Goal: Complete application form: Complete application form

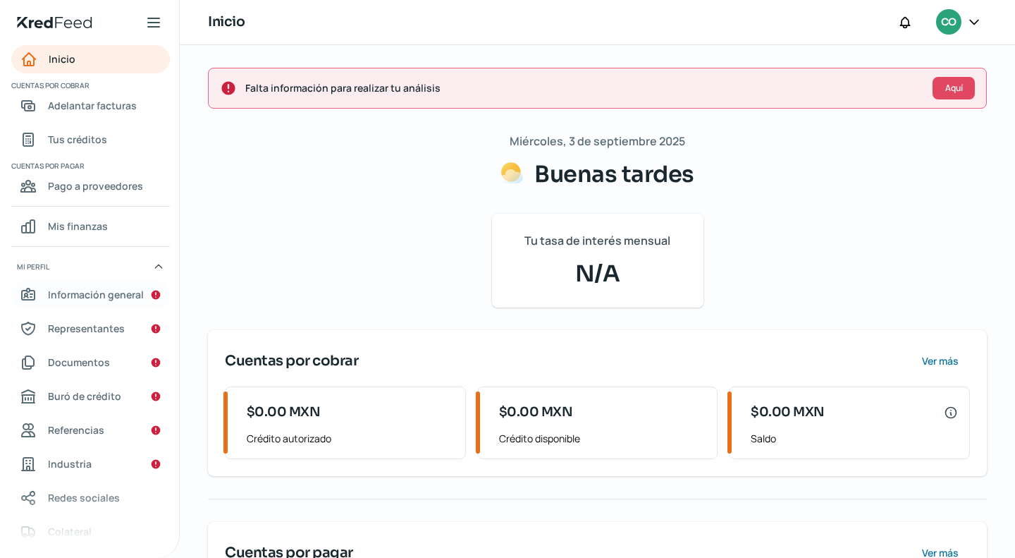
click at [114, 293] on span "Información general" at bounding box center [96, 294] width 96 height 18
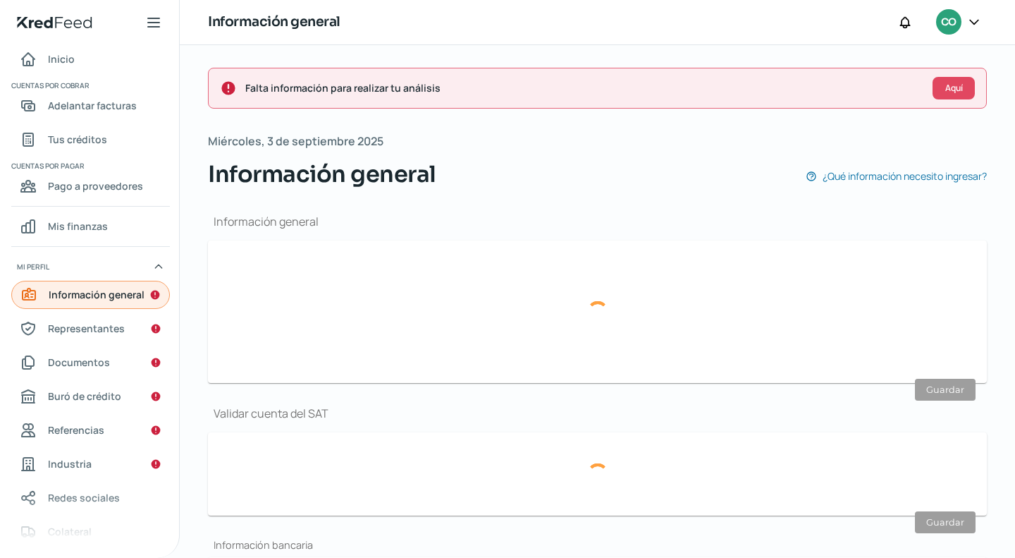
type input "[EMAIL_ADDRESS][DOMAIN_NAME]"
type input "55 - 2869 - 4641"
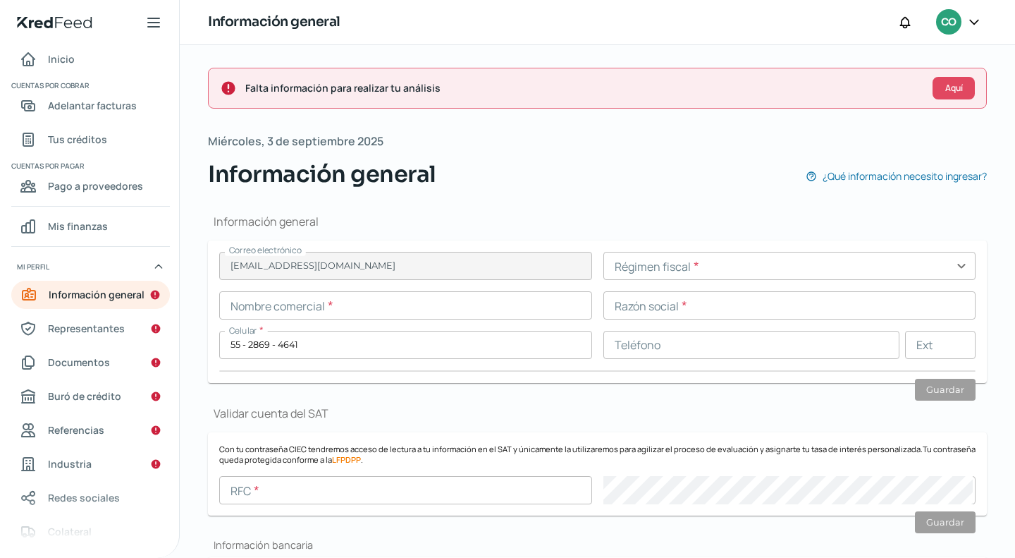
click at [956, 266] on input "text" at bounding box center [789, 266] width 373 height 28
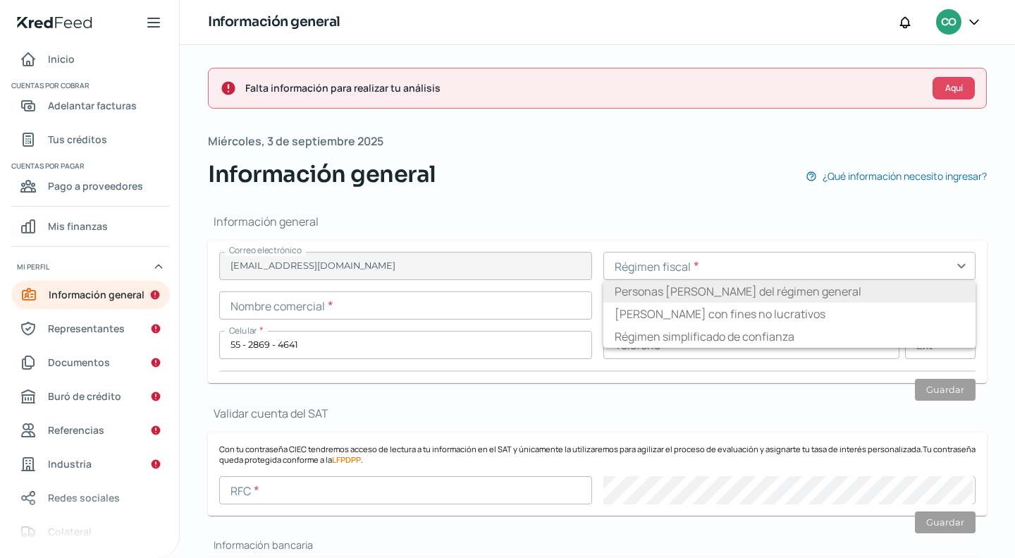
click at [816, 292] on li "Personas [PERSON_NAME] del régimen general" at bounding box center [789, 291] width 373 height 23
type input "Personas [PERSON_NAME] del régimen general"
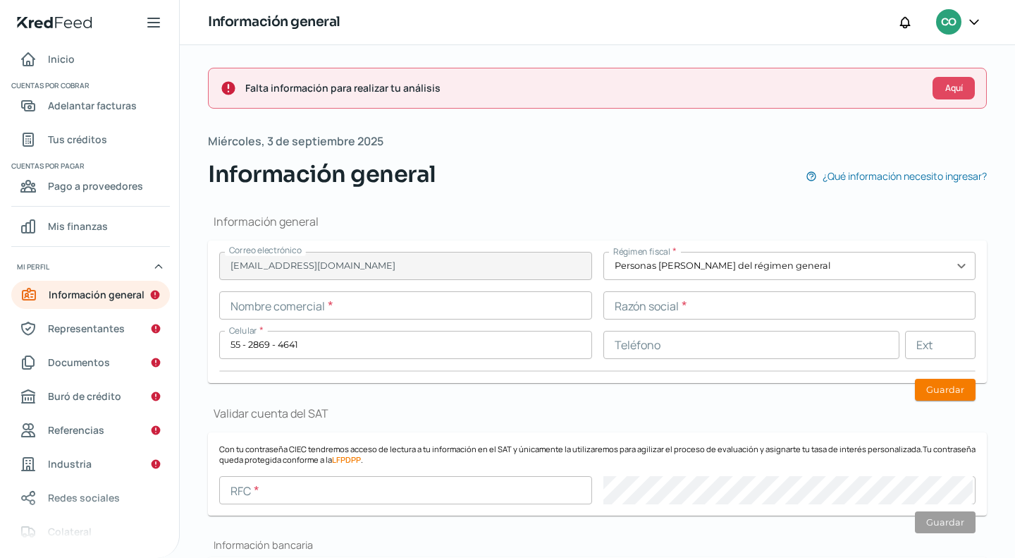
click at [646, 314] on input "text" at bounding box center [789, 305] width 373 height 28
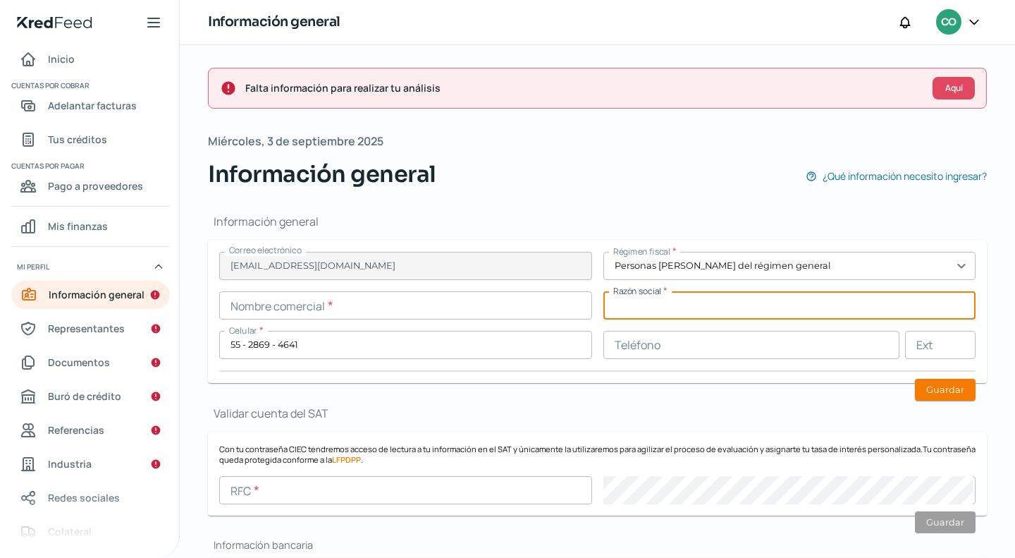
paste input "PAI1104052X3"
type input "PAI1104052X3"
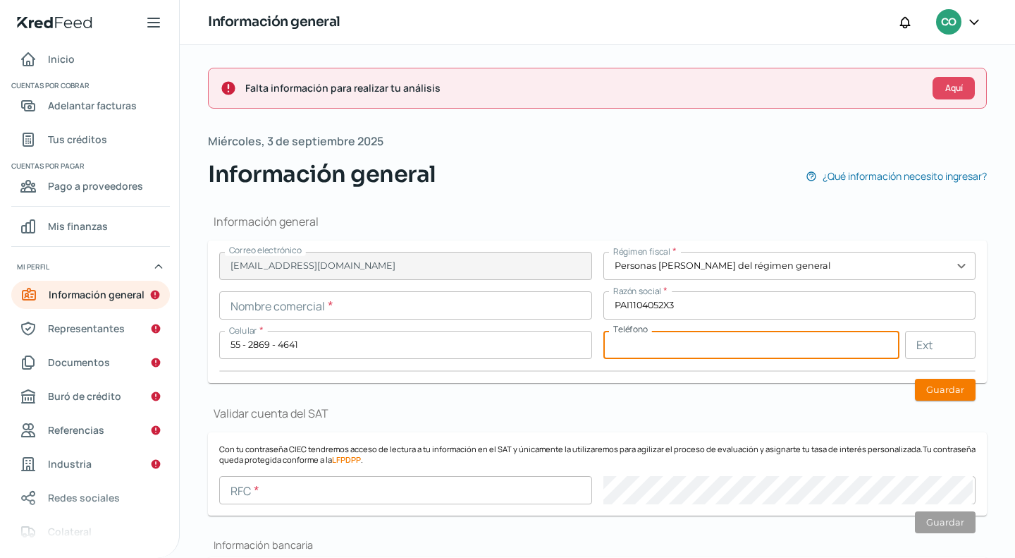
click at [639, 349] on input "text" at bounding box center [751, 345] width 297 height 28
click at [639, 364] on div "Correo electrónico [EMAIL_ADDRESS][DOMAIN_NAME] Régimen fiscal * Personas [PERS…" at bounding box center [597, 312] width 756 height 120
click at [639, 354] on input "text" at bounding box center [751, 345] width 297 height 28
paste input "55 - 2869 - 4641"
type input "55 - 2869 - 4641"
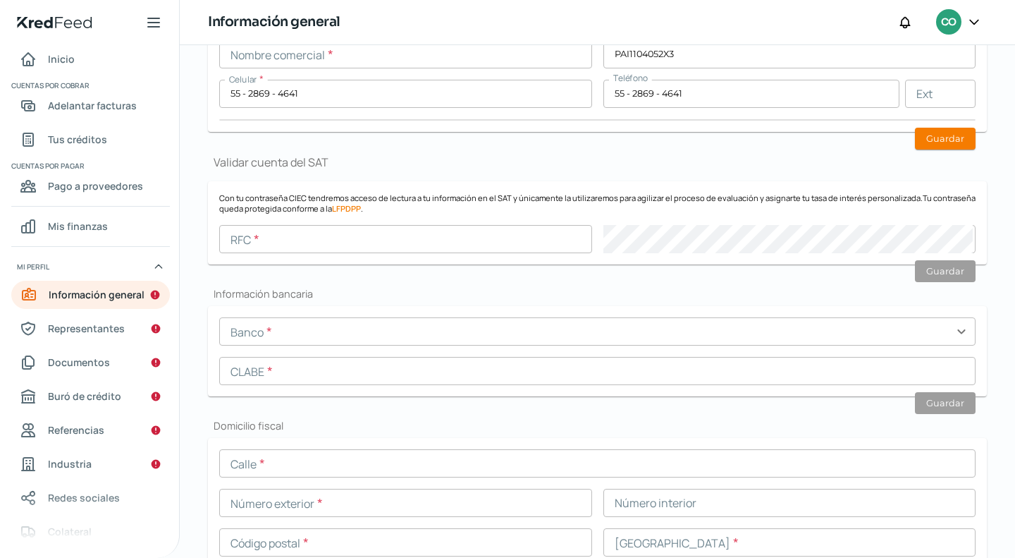
scroll to position [282, 0]
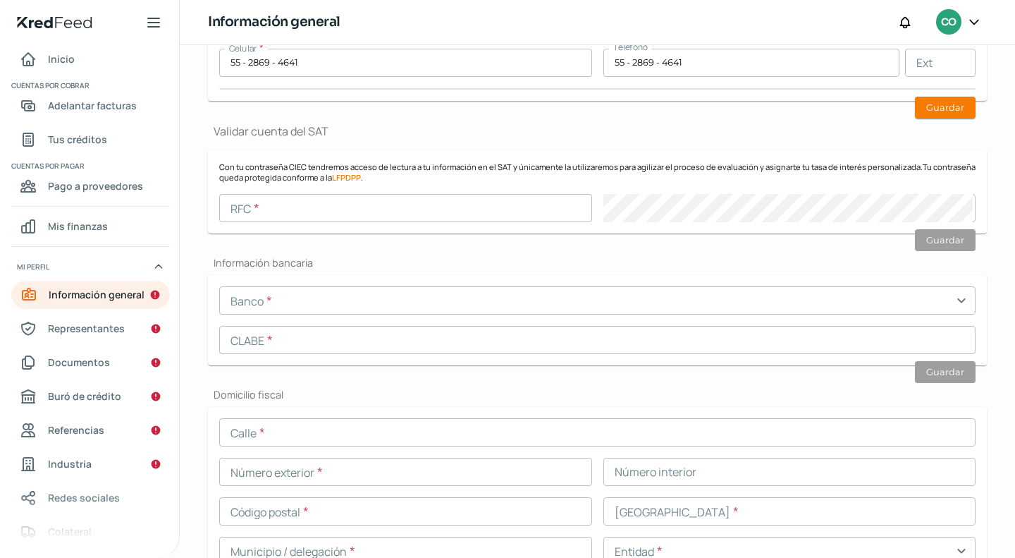
click at [957, 300] on input "text" at bounding box center [597, 300] width 756 height 28
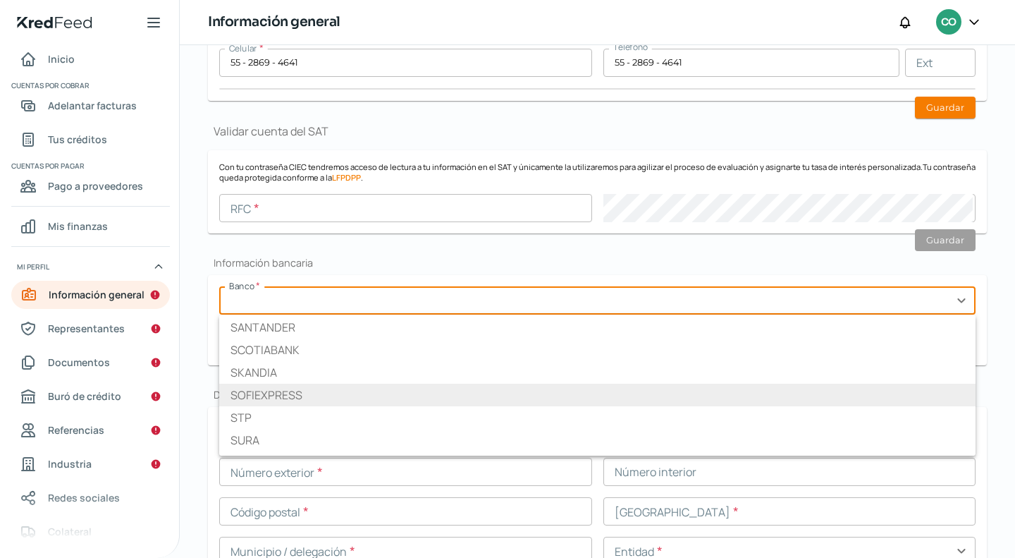
scroll to position [1844, 0]
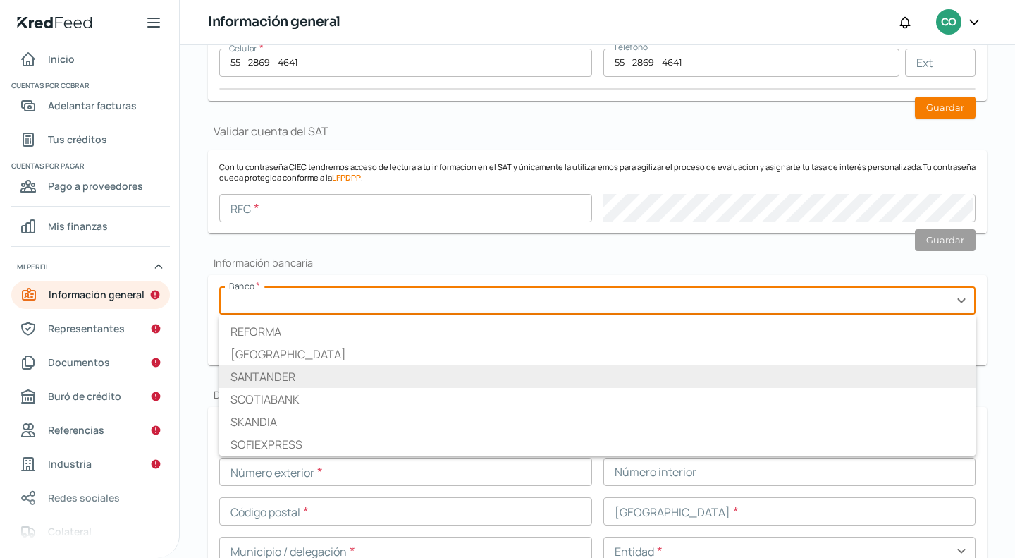
click at [343, 381] on li "SANTANDER" at bounding box center [597, 376] width 756 height 23
type input "SANTANDER"
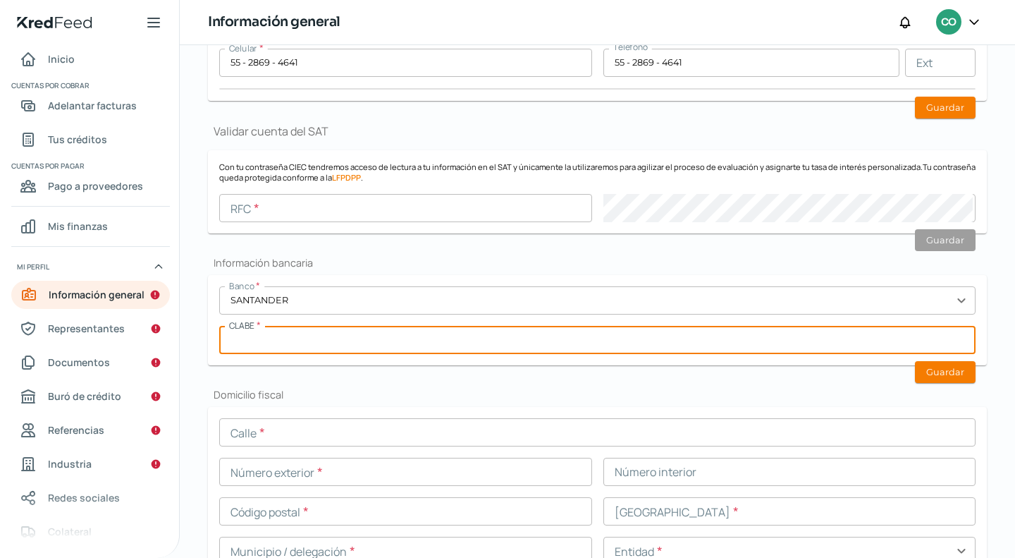
click at [643, 343] on input "text" at bounding box center [597, 340] width 756 height 28
paste input "014180920017170715"
type input "014180920017170715"
click at [651, 367] on div "Información general Correo electrónico [EMAIL_ADDRESS][DOMAIN_NAME] Régimen fis…" at bounding box center [597, 489] width 779 height 1161
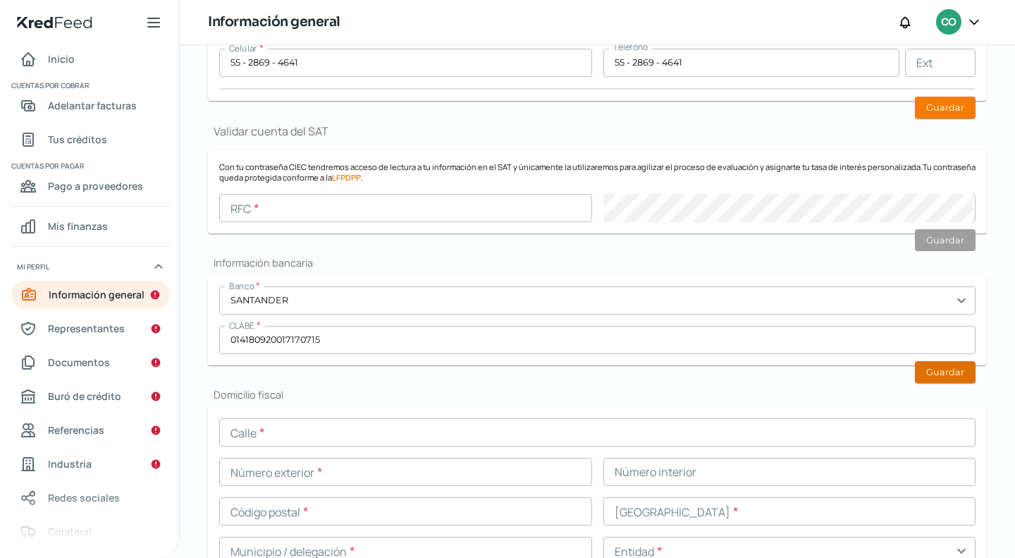
click at [923, 380] on button "Guardar" at bounding box center [945, 372] width 61 height 22
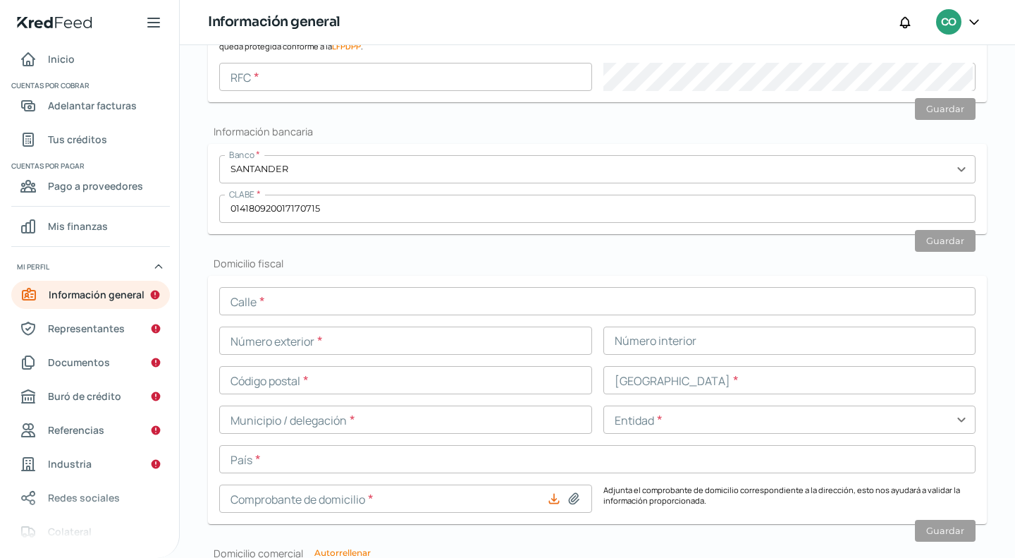
scroll to position [423, 0]
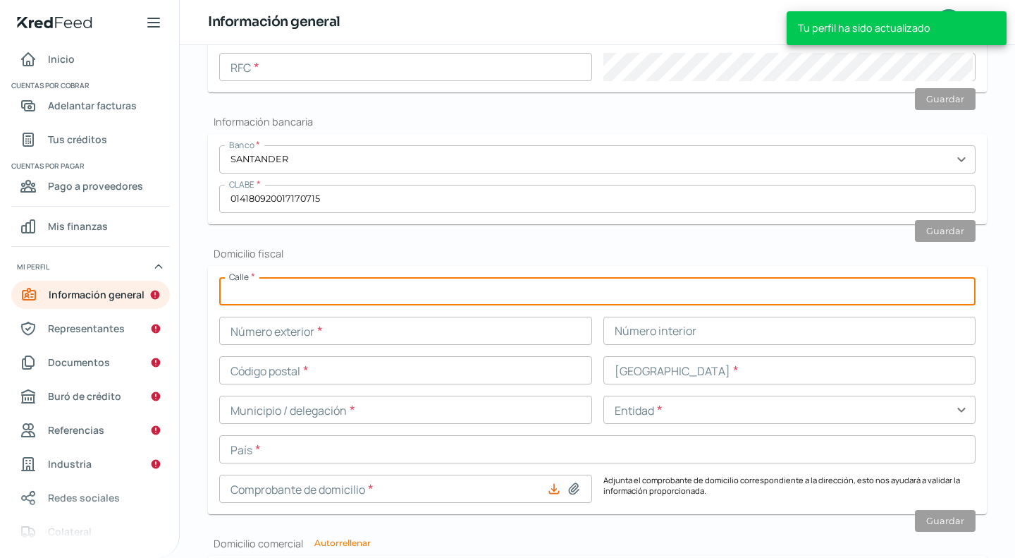
click at [349, 289] on input "text" at bounding box center [597, 291] width 756 height 28
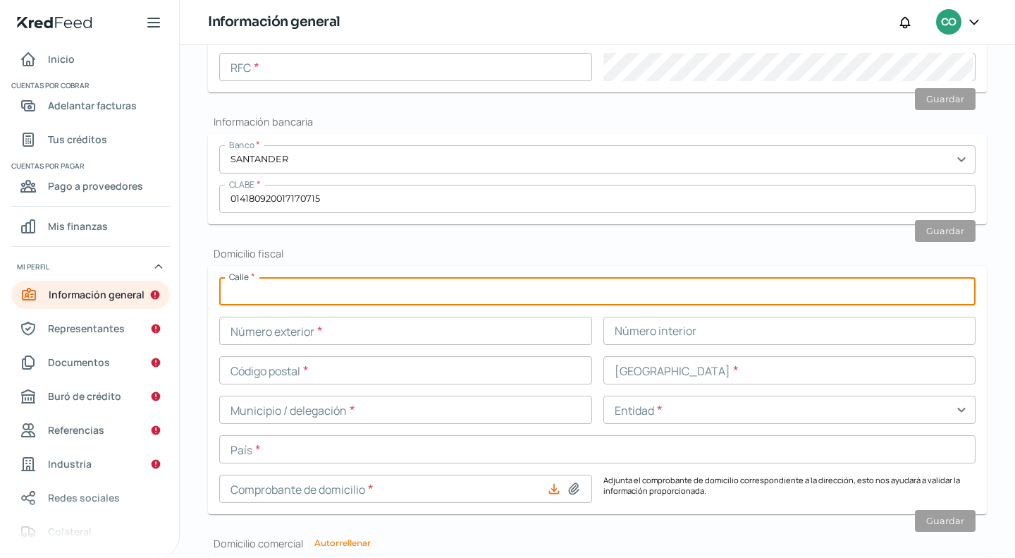
paste input "MINAS"
type input "MINAS"
click at [437, 332] on input "text" at bounding box center [405, 330] width 373 height 28
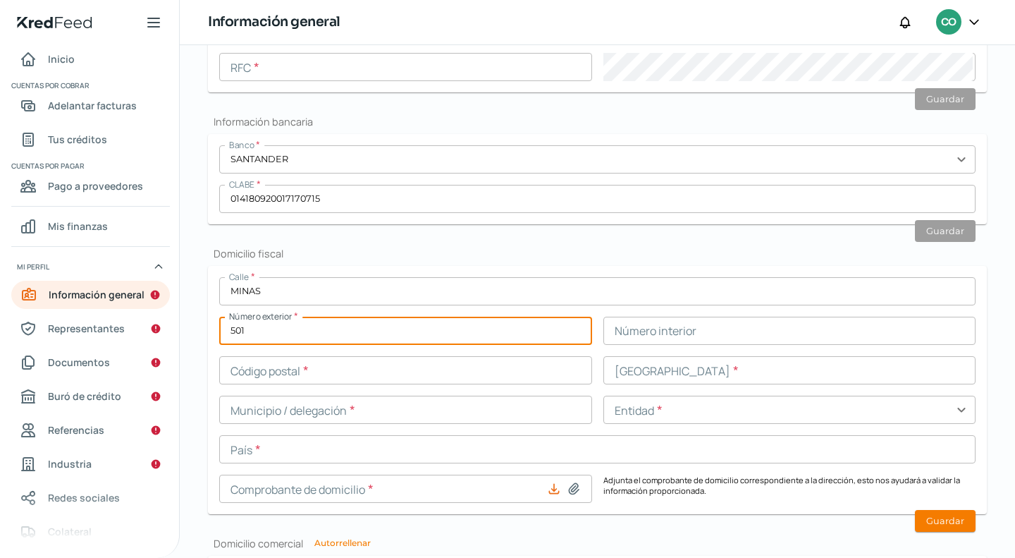
type input "501"
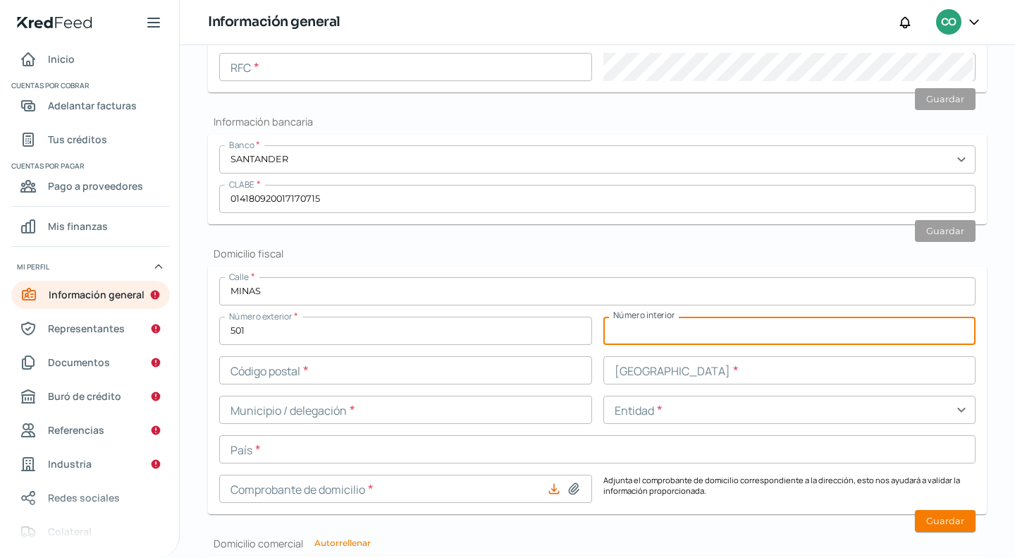
click at [646, 339] on input "text" at bounding box center [789, 330] width 373 height 28
paste input "21-22"
type input "21-22"
click at [400, 370] on input "text" at bounding box center [405, 370] width 373 height 28
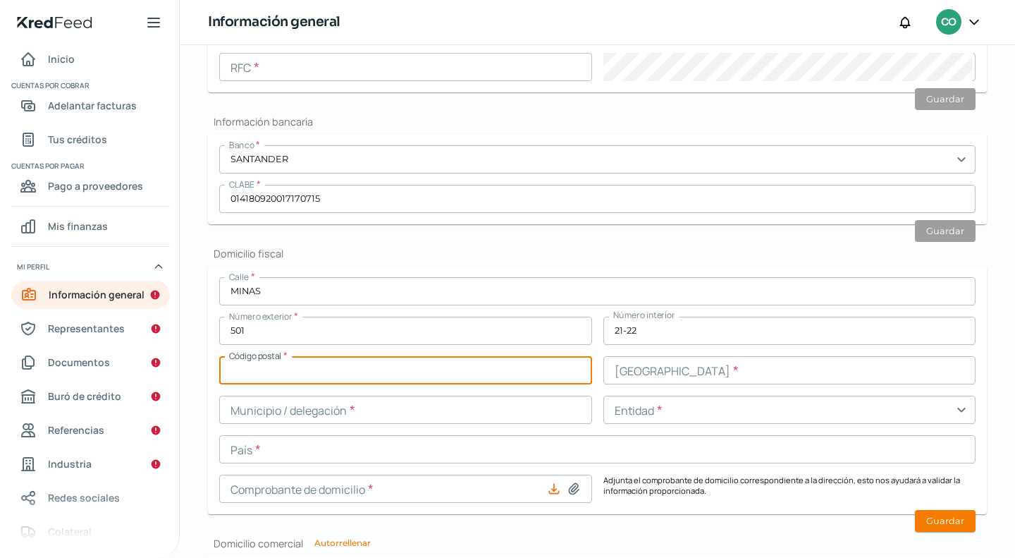
paste input "01279"
type input "01279"
click at [672, 374] on input "text" at bounding box center [789, 370] width 373 height 28
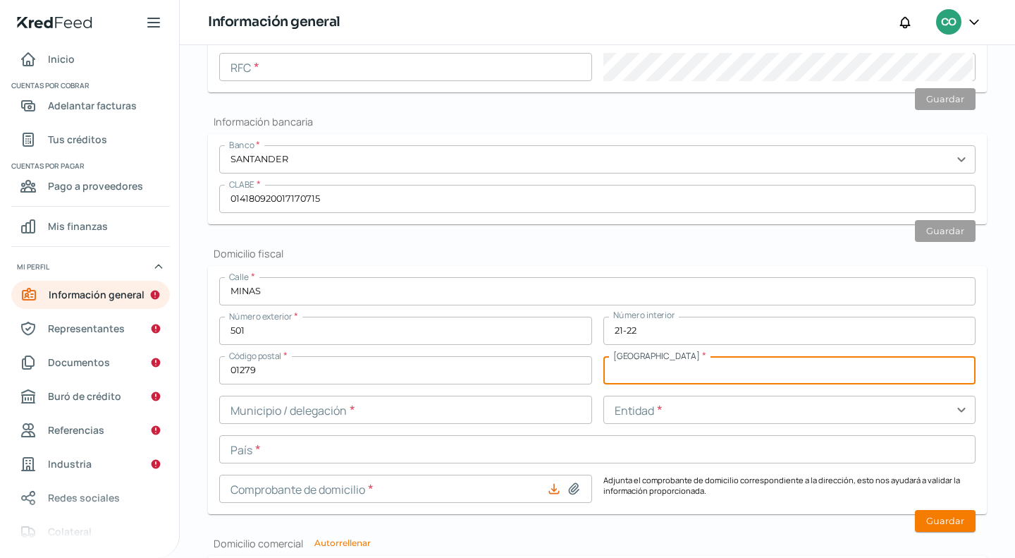
paste input "[PERSON_NAME]"
type input "[PERSON_NAME]"
click at [484, 422] on div "Calle * MINAS Número exterior * 501 Número interior 21-22 Código postal * 01279…" at bounding box center [597, 390] width 756 height 226
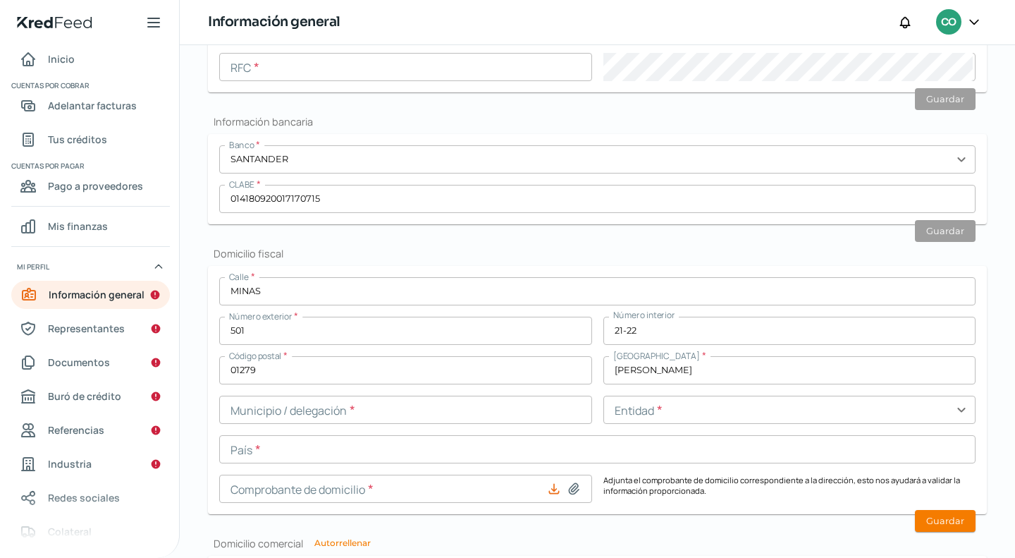
click at [483, 418] on input "text" at bounding box center [405, 409] width 373 height 28
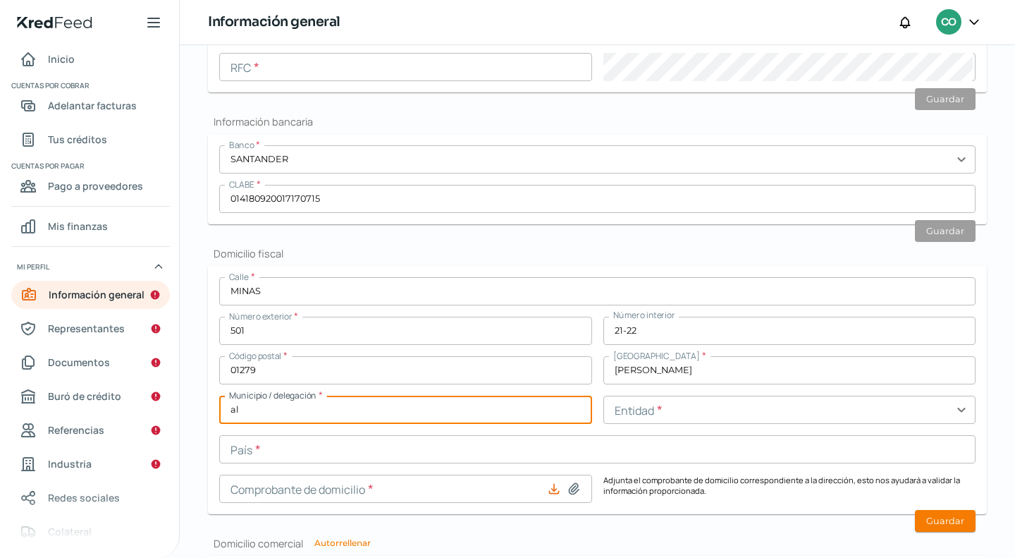
type input "a"
type input "[PERSON_NAME]"
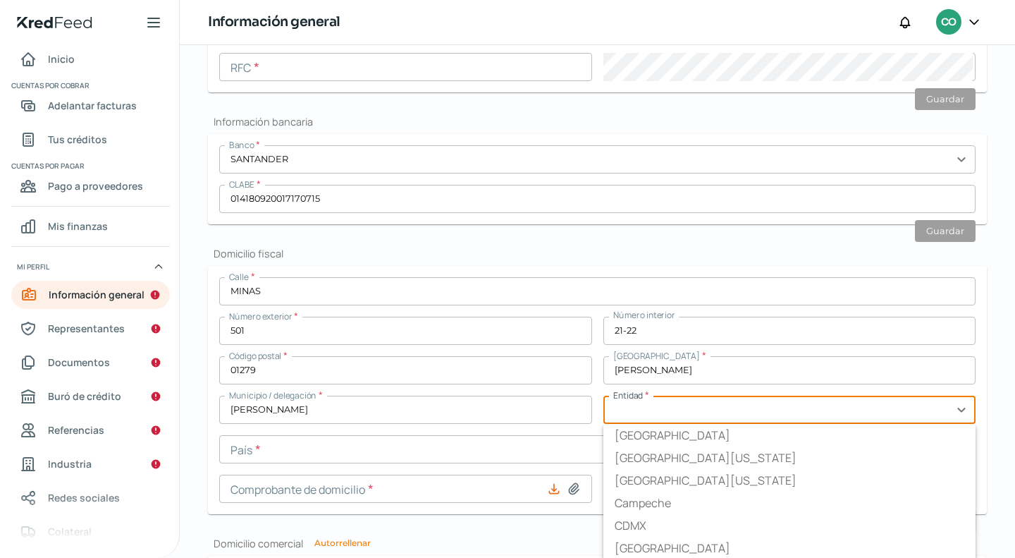
click at [875, 408] on input "text" at bounding box center [789, 409] width 373 height 28
click at [741, 519] on li "CDMX" at bounding box center [789, 523] width 373 height 23
type input "CDMX"
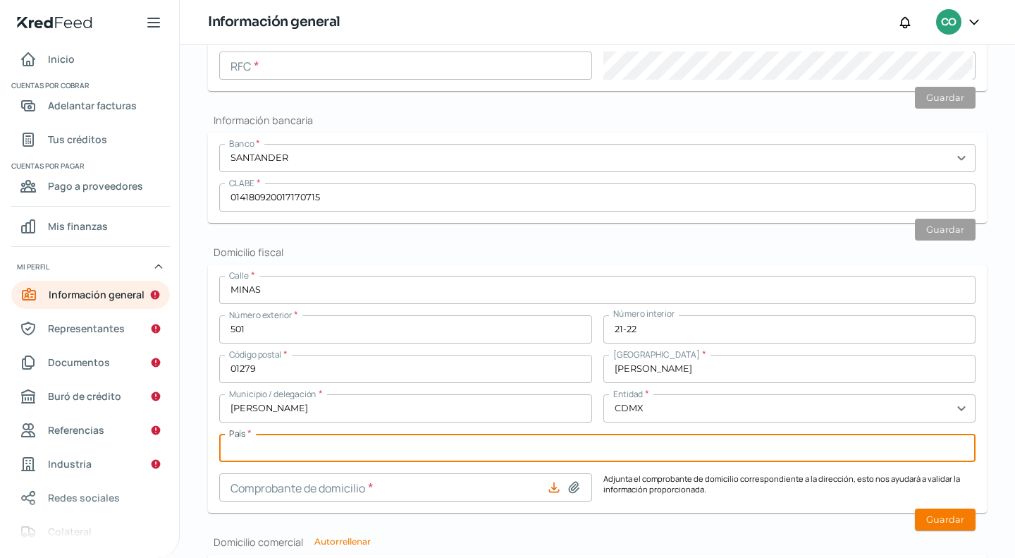
click at [345, 448] on input "text" at bounding box center [597, 447] width 756 height 28
type input "[GEOGRAPHIC_DATA]"
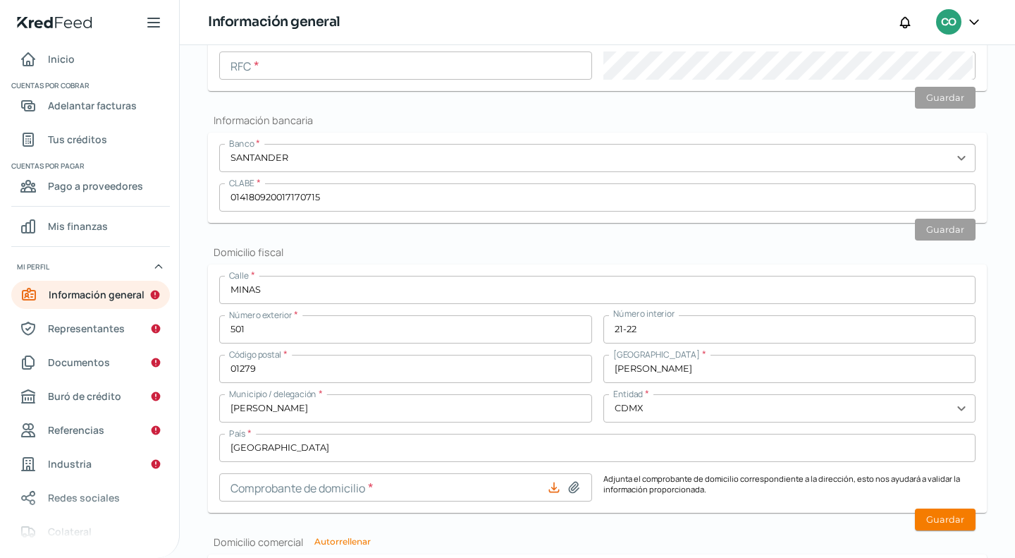
click at [553, 484] on icon at bounding box center [554, 487] width 14 height 14
click at [567, 486] on icon at bounding box center [574, 487] width 14 height 14
type input "C:\fakepath\comprobante de domicilio julio.pdf"
type input "comprobante de domicilio julio.pdf"
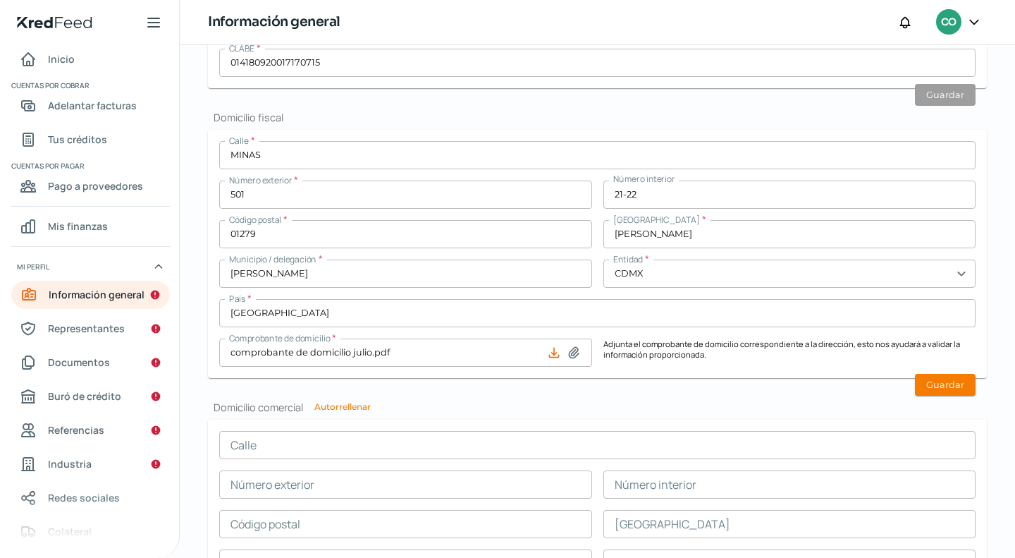
scroll to position [565, 0]
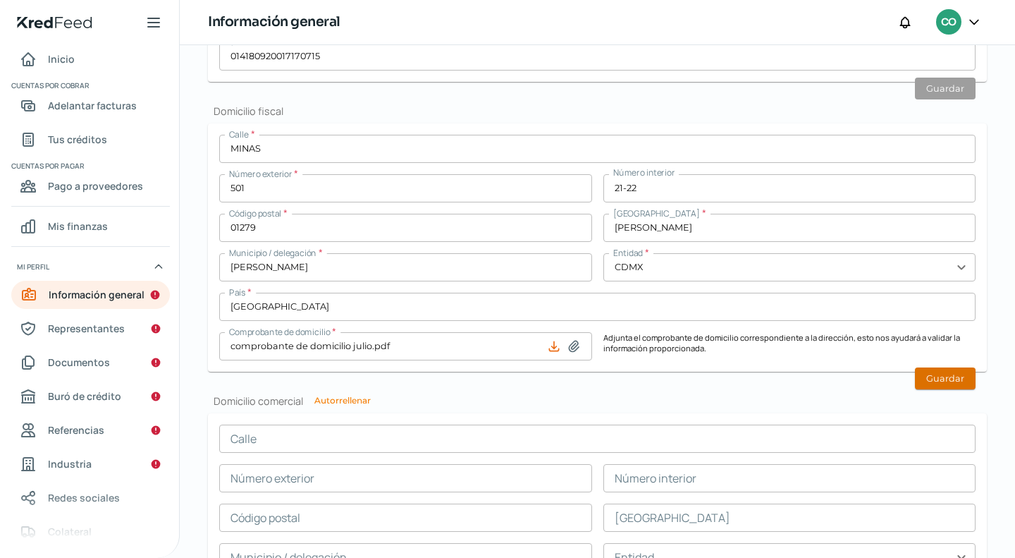
click at [943, 379] on button "Guardar" at bounding box center [945, 378] width 61 height 22
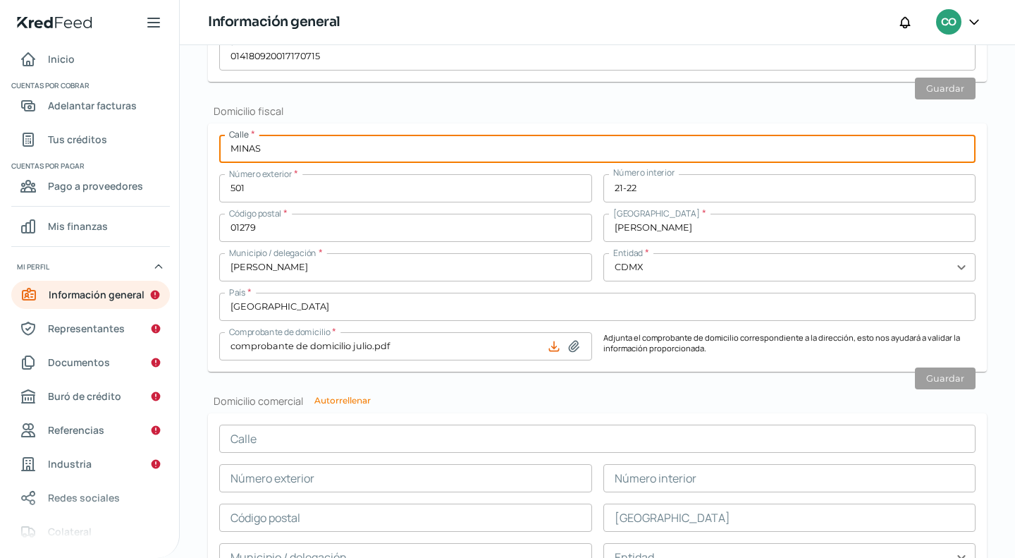
drag, startPoint x: 272, startPoint y: 147, endPoint x: 214, endPoint y: 157, distance: 58.8
click at [214, 157] on form "Calle * MINAS Número exterior * 501 Número interior 21-22 Código postal * 01279…" at bounding box center [597, 247] width 779 height 248
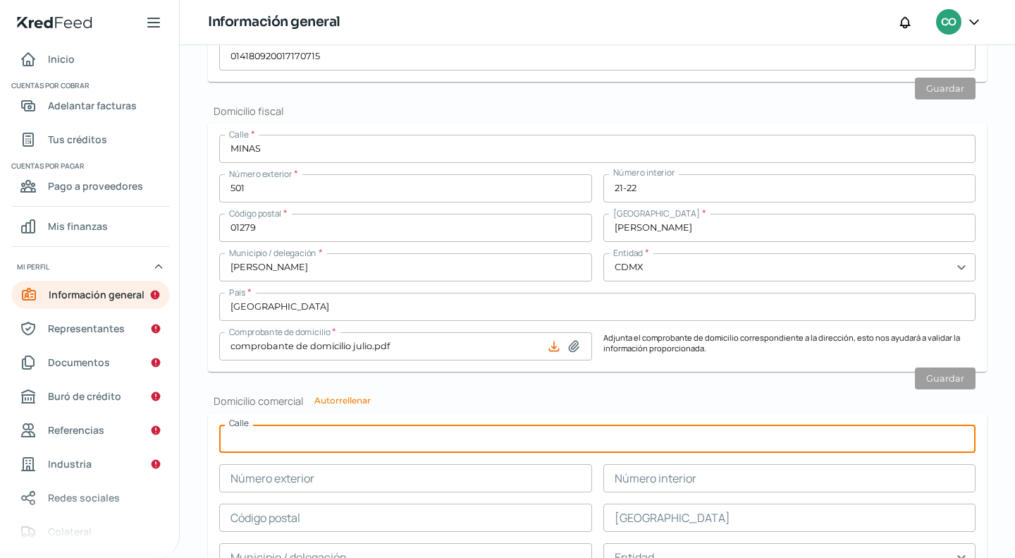
click at [259, 445] on input "text" at bounding box center [597, 438] width 756 height 28
paste input "MINAS"
type input "MINAS"
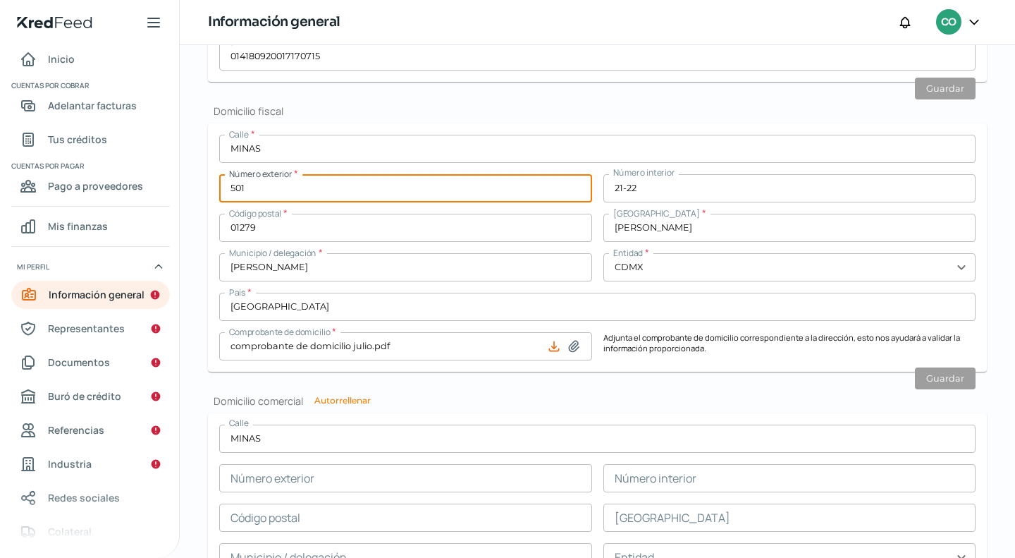
drag, startPoint x: 441, startPoint y: 180, endPoint x: 185, endPoint y: 218, distance: 258.1
click at [189, 216] on div "Falta información para realizar tu análisis Aquí [DATE] Información general ¿Qu…" at bounding box center [597, 144] width 835 height 1329
click at [441, 464] on input "text" at bounding box center [405, 478] width 373 height 28
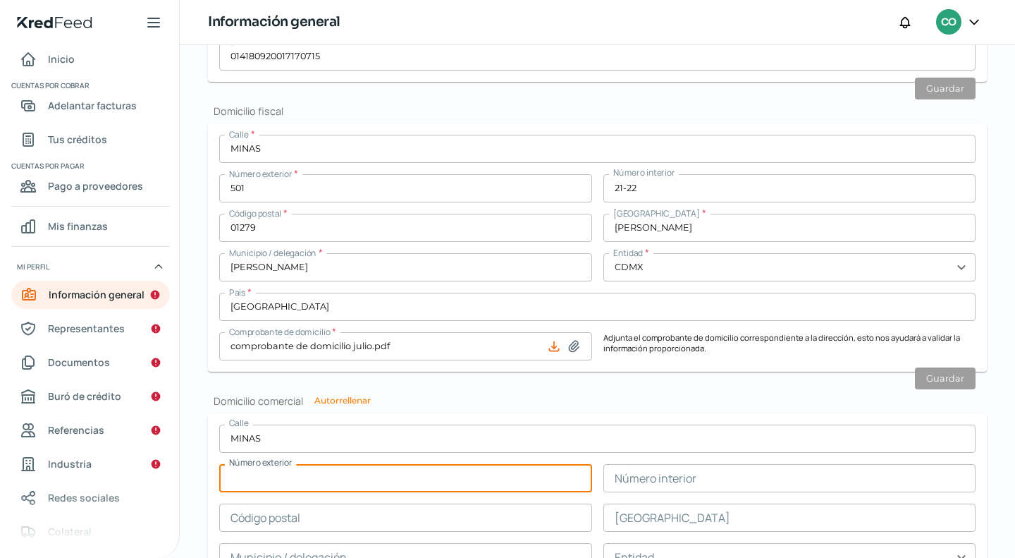
paste input "501"
type input "501"
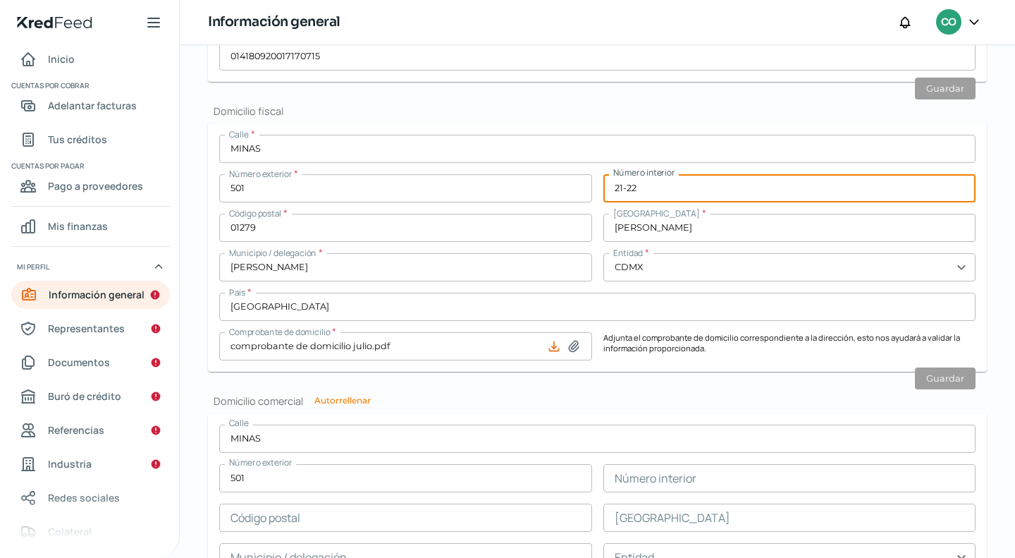
drag, startPoint x: 658, startPoint y: 190, endPoint x: 500, endPoint y: 209, distance: 158.3
click at [503, 207] on div "Calle * MINAS Número exterior * 501 Número interior 21-22 Código postal * 01279…" at bounding box center [597, 248] width 756 height 226
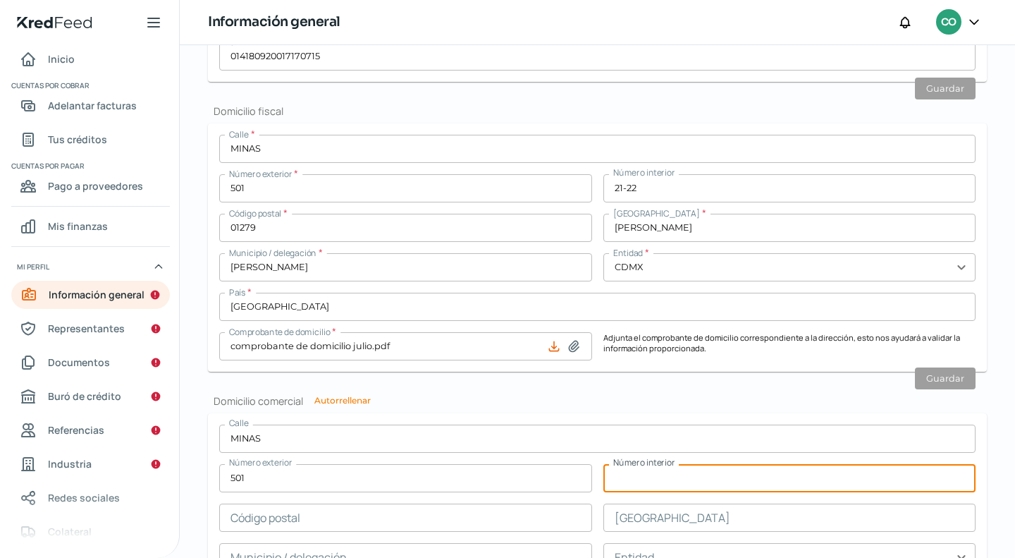
click at [640, 479] on input "text" at bounding box center [789, 478] width 373 height 28
paste input "21-22"
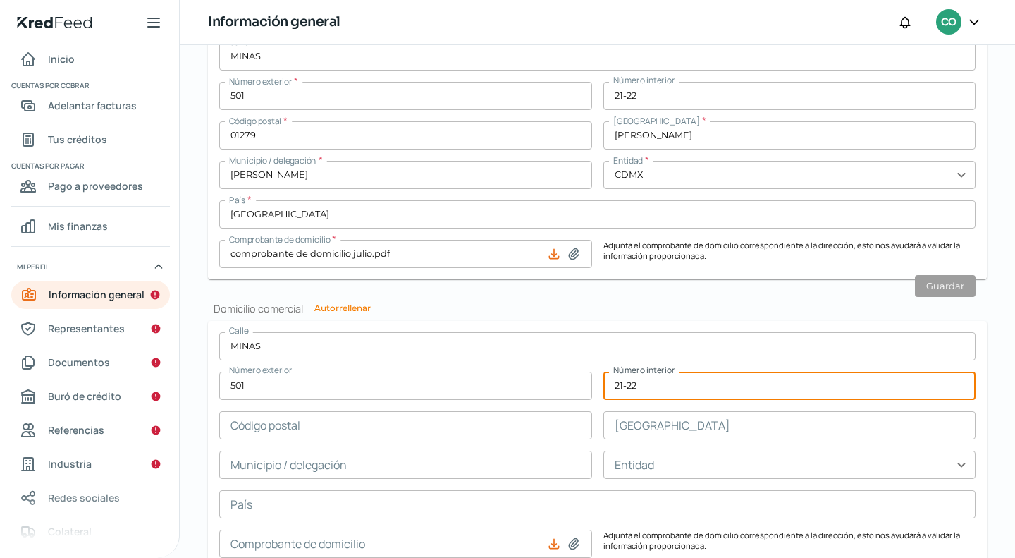
scroll to position [636, 0]
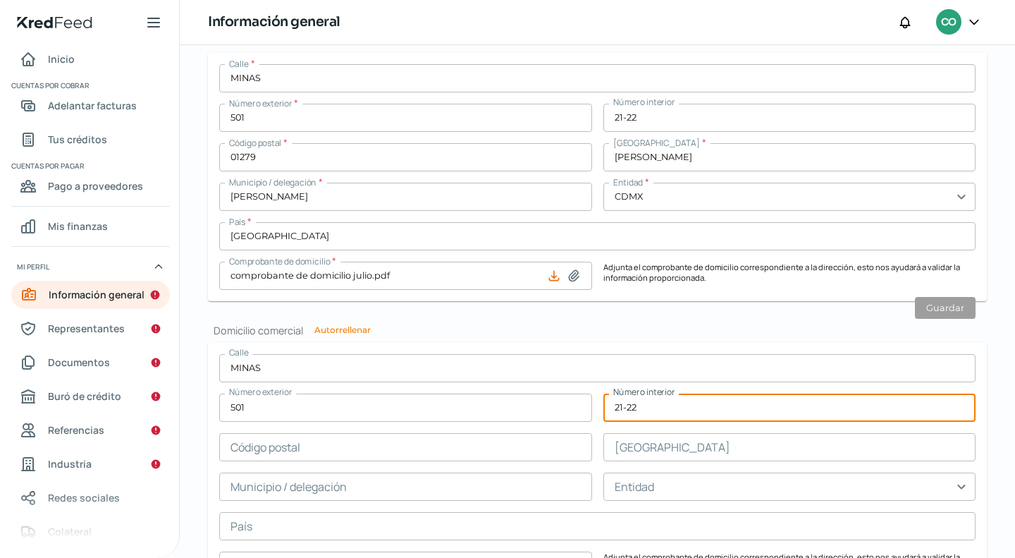
type input "21-22"
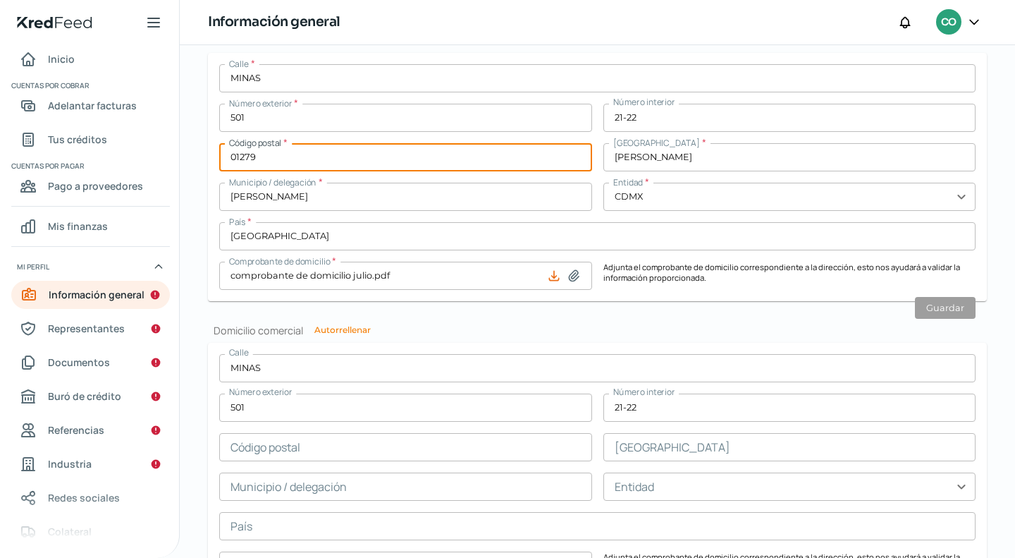
drag, startPoint x: 312, startPoint y: 154, endPoint x: 169, endPoint y: 176, distance: 144.2
click at [171, 168] on div "Inicio | KredFeed Inicio Cuentas por cobrar Adelantar facturas Tus créditos Cue…" at bounding box center [507, 279] width 1015 height 558
drag, startPoint x: 292, startPoint y: 446, endPoint x: 307, endPoint y: 445, distance: 15.6
click at [292, 446] on input "text" at bounding box center [405, 447] width 373 height 28
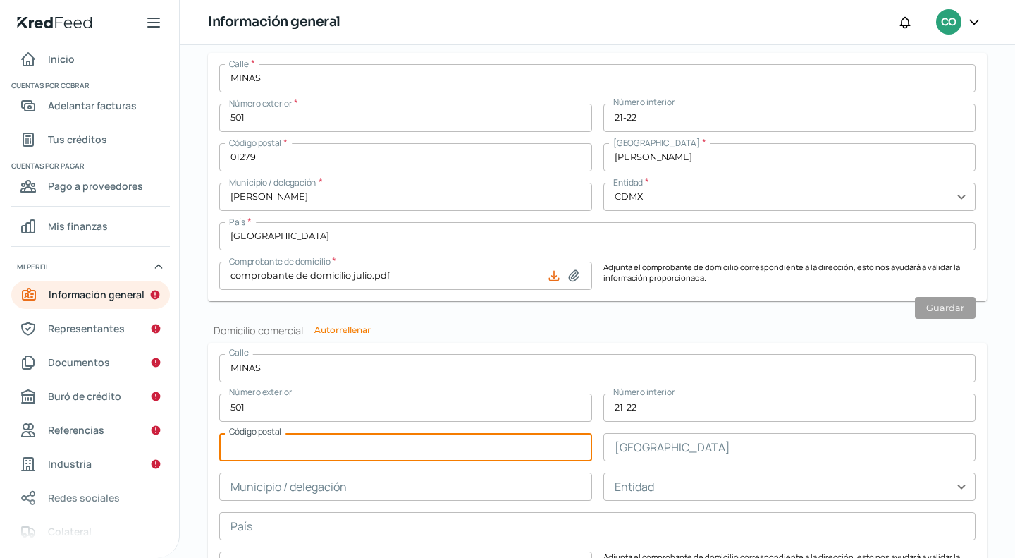
paste input "01279"
type input "01279"
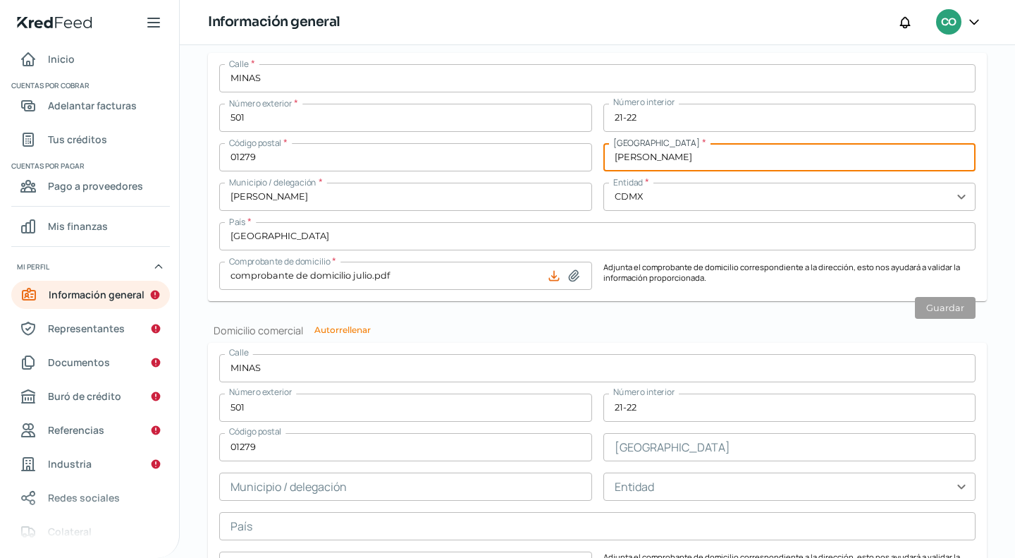
drag, startPoint x: 708, startPoint y: 156, endPoint x: 556, endPoint y: 181, distance: 153.6
click at [561, 180] on div "Calle * MINAS Número exterior * 501 Número interior 21-22 Código postal * 01279…" at bounding box center [597, 177] width 756 height 226
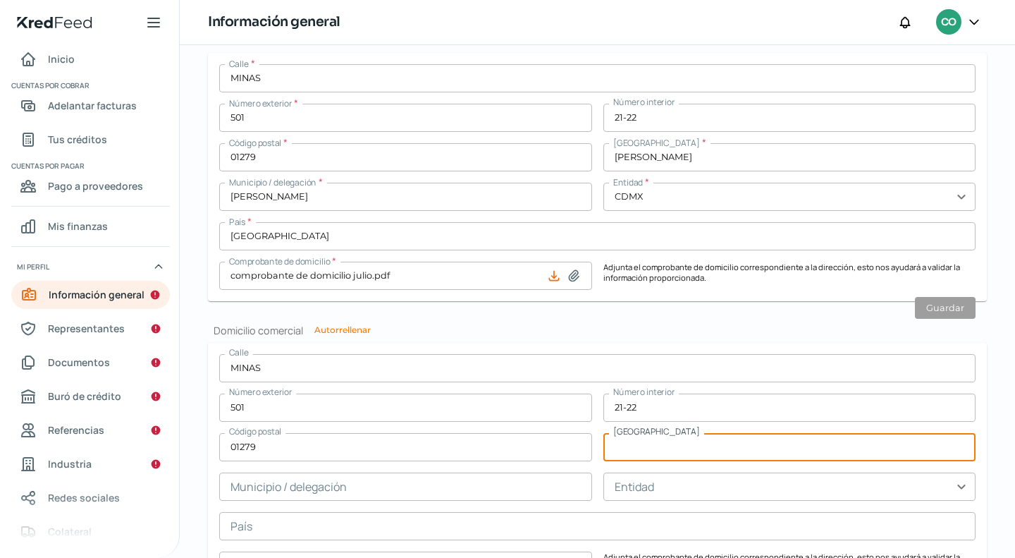
click at [634, 450] on input "text" at bounding box center [789, 447] width 373 height 28
paste input "[PERSON_NAME]"
type input "[PERSON_NAME]"
click at [390, 493] on input "text" at bounding box center [405, 486] width 373 height 28
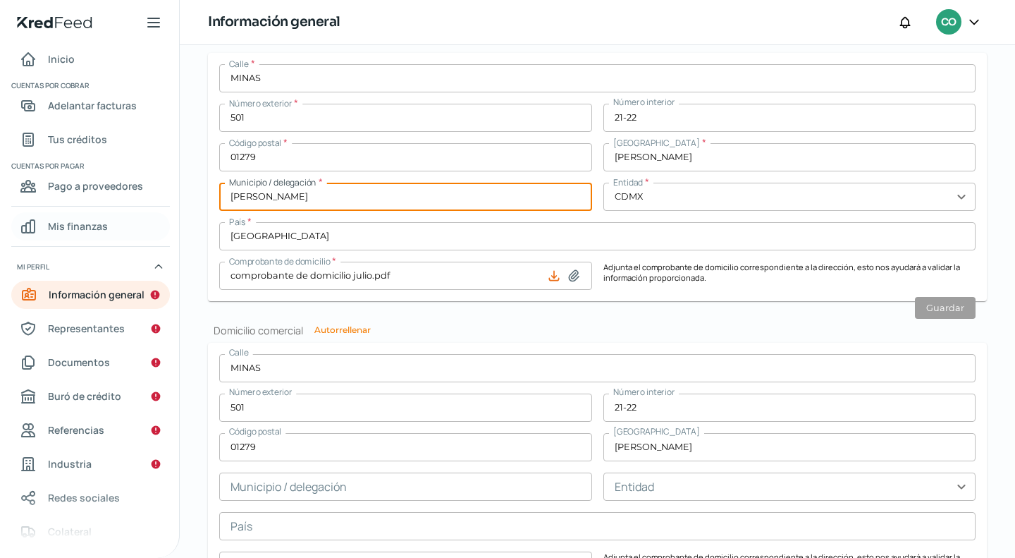
drag, startPoint x: 354, startPoint y: 202, endPoint x: 137, endPoint y: 215, distance: 216.8
click at [137, 215] on div "Inicio | KredFeed Inicio Cuentas por cobrar Adelantar facturas Tus créditos Cue…" at bounding box center [507, 279] width 1015 height 558
click at [258, 488] on input "text" at bounding box center [405, 486] width 373 height 28
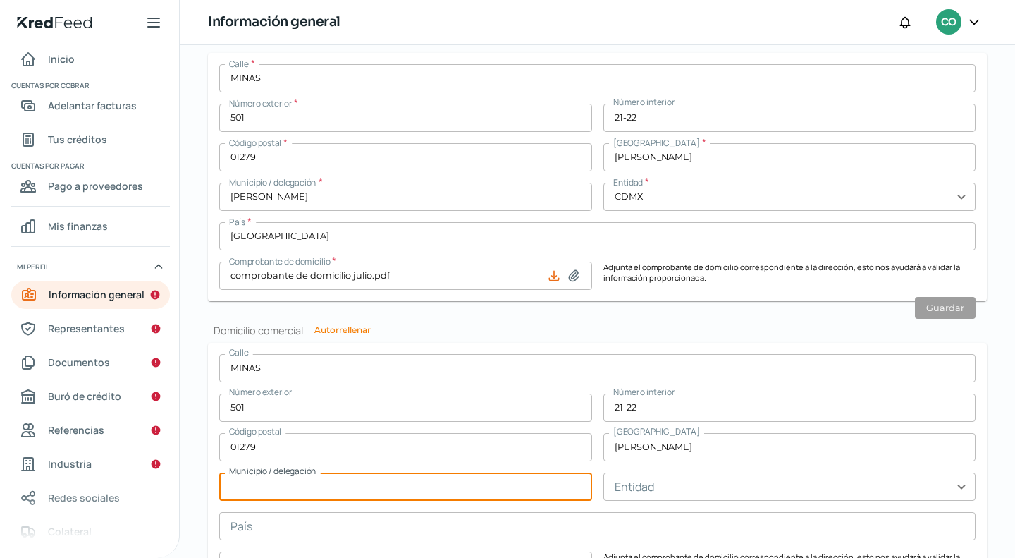
paste input "[PERSON_NAME]"
type input "[PERSON_NAME]"
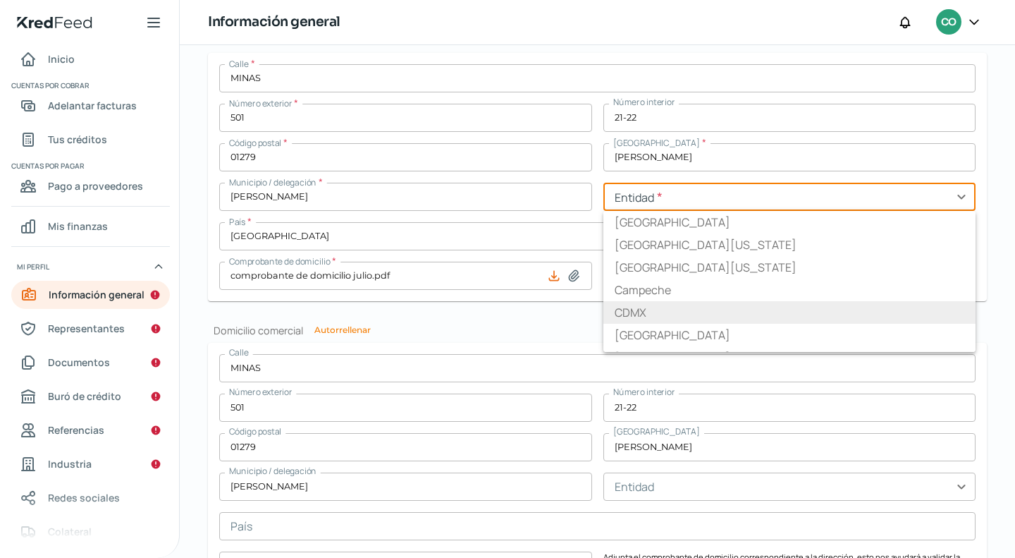
drag, startPoint x: 567, startPoint y: 211, endPoint x: 524, endPoint y: 214, distance: 43.1
click at [524, 214] on div "Calle * MINAS Número exterior * 501 Número interior 21-22 Código postal * 01279…" at bounding box center [597, 177] width 756 height 226
type input "CDMX"
click at [978, 387] on form "[STREET_ADDRESS][PERSON_NAME] Municipio / delegación [PERSON_NAME] Entidad expa…" at bounding box center [597, 513] width 779 height 340
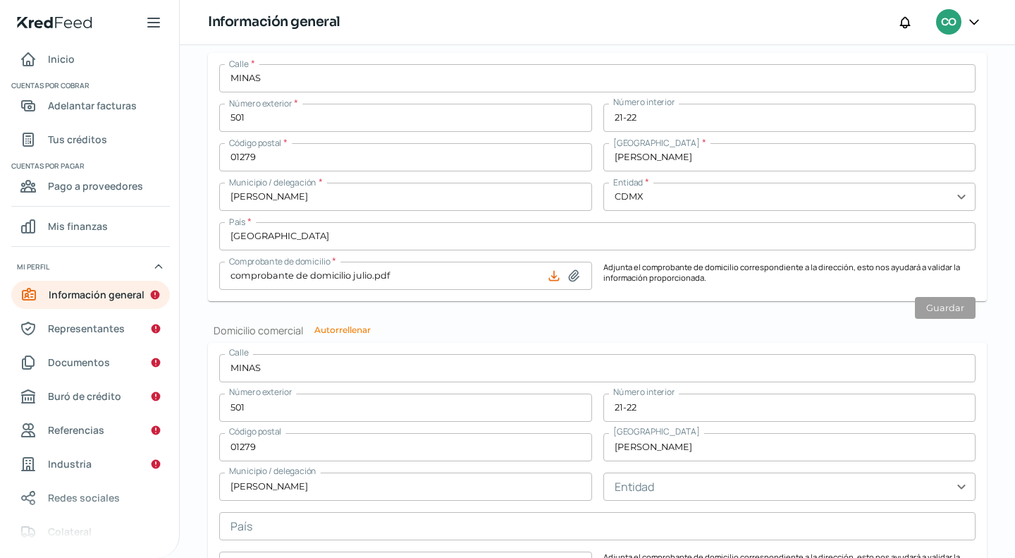
drag, startPoint x: 966, startPoint y: 479, endPoint x: 955, endPoint y: 483, distance: 11.4
click at [965, 479] on input "text" at bounding box center [789, 486] width 373 height 28
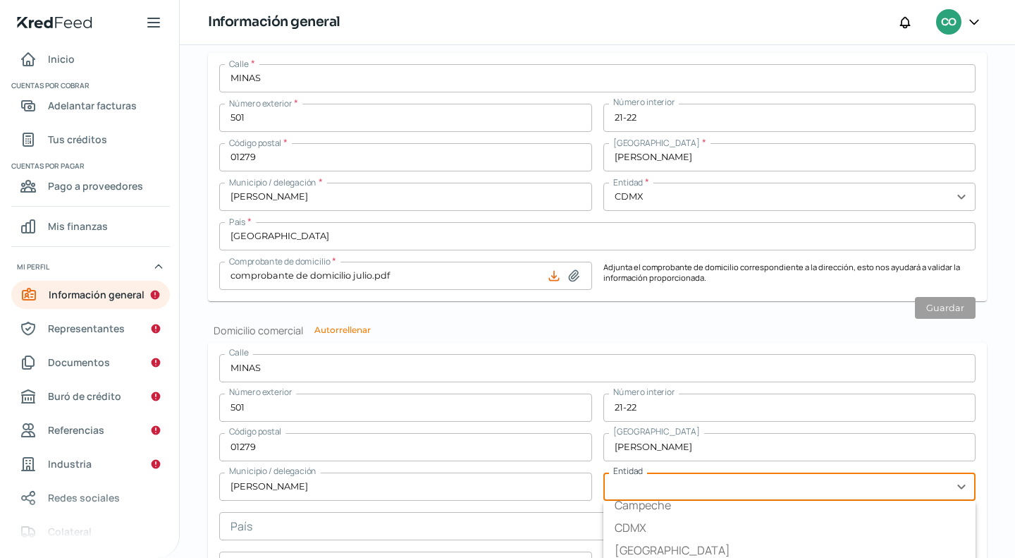
scroll to position [56, 0]
click at [631, 543] on li "CDMX" at bounding box center [789, 546] width 373 height 23
type input "CDMX"
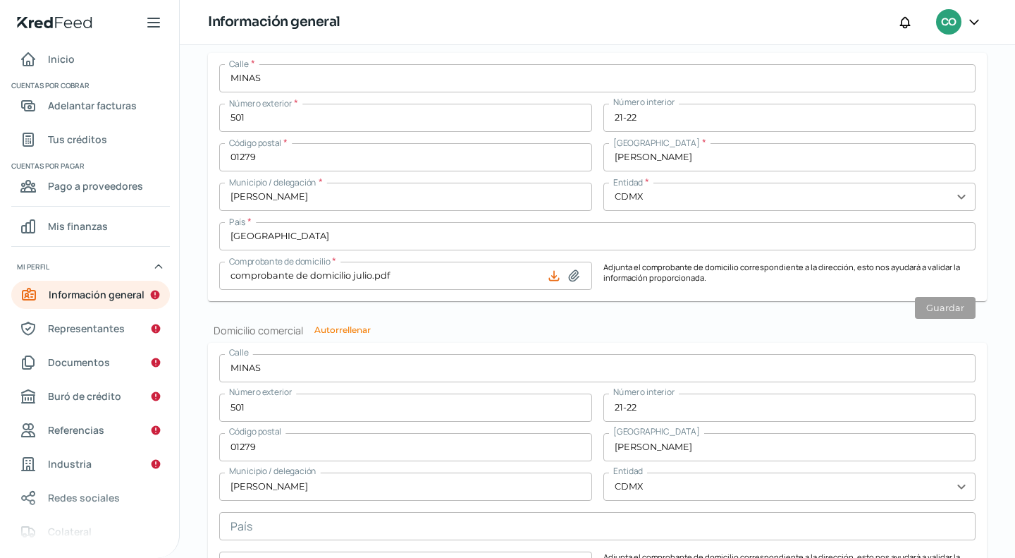
scroll to position [706, 0]
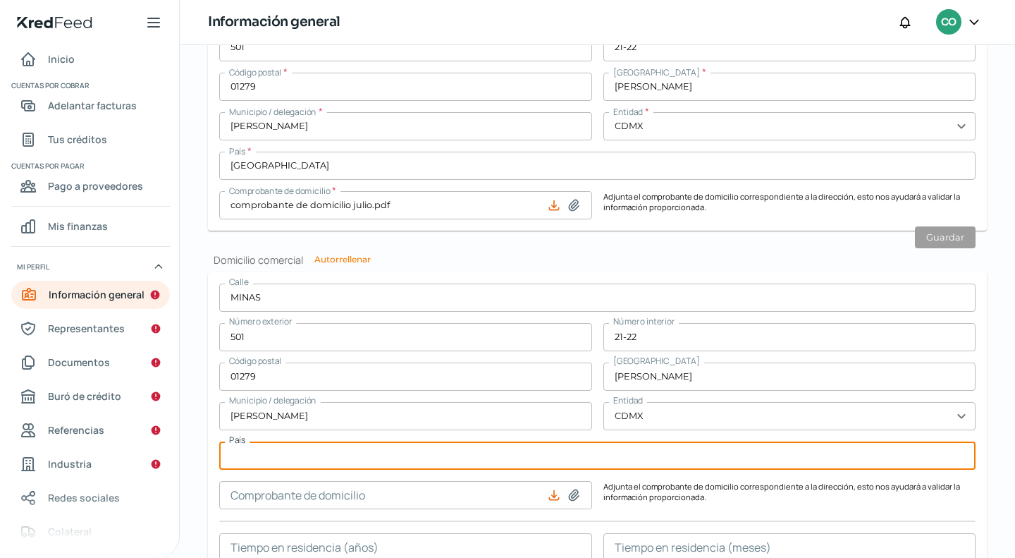
click at [303, 459] on input "text" at bounding box center [597, 455] width 756 height 28
type input "[GEOGRAPHIC_DATA]"
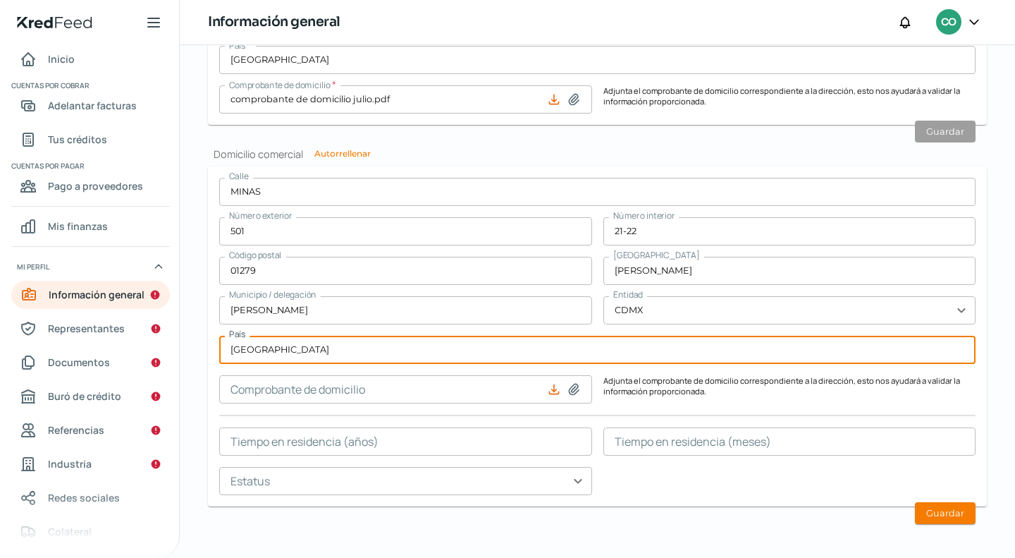
scroll to position [816, 0]
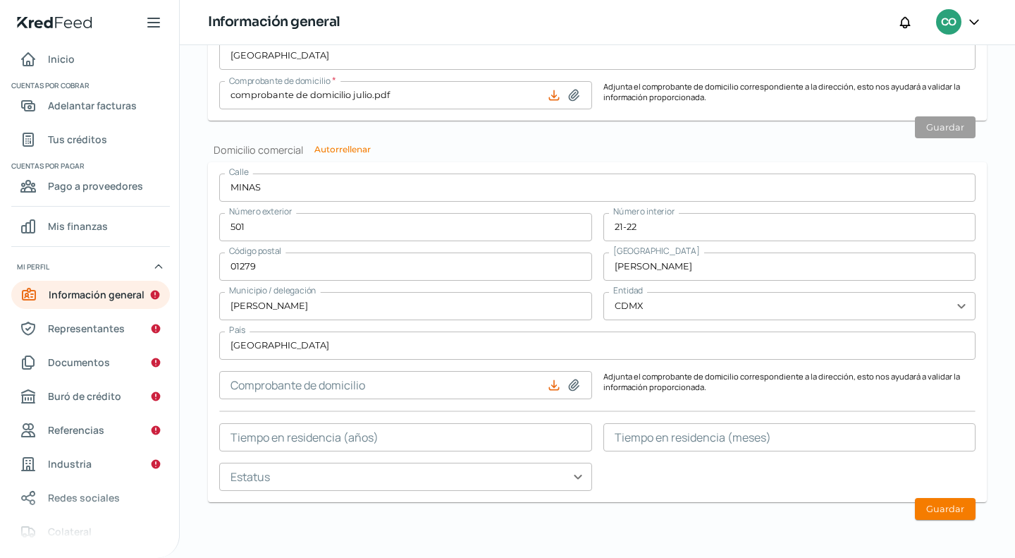
click at [567, 386] on icon at bounding box center [574, 385] width 14 height 14
type input "C:\fakepath\comprobante de domicilio julio.pdf"
type input "comprobante de domicilio julio.pdf"
click at [409, 437] on input "text" at bounding box center [405, 437] width 373 height 28
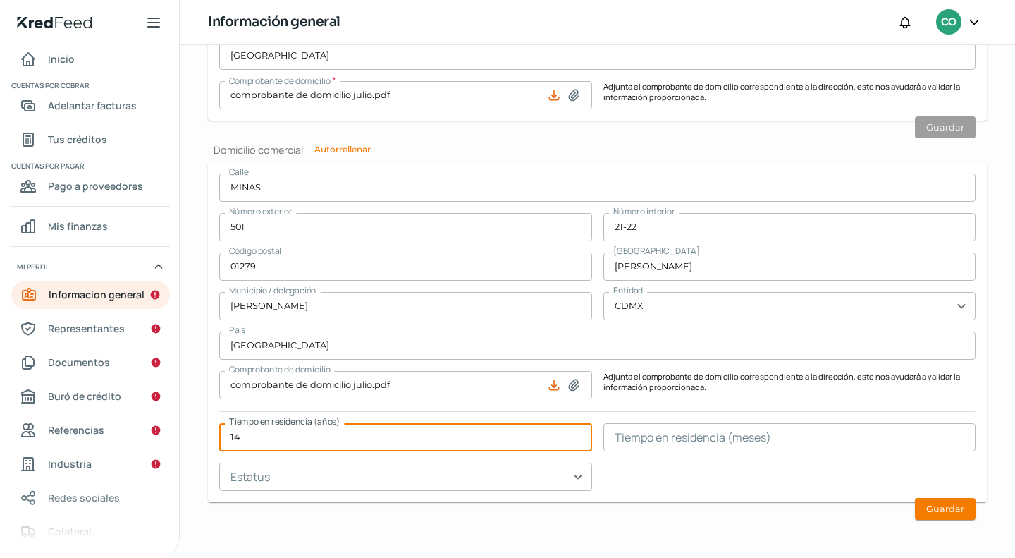
type input "14"
click at [726, 438] on input "text" at bounding box center [789, 437] width 373 height 28
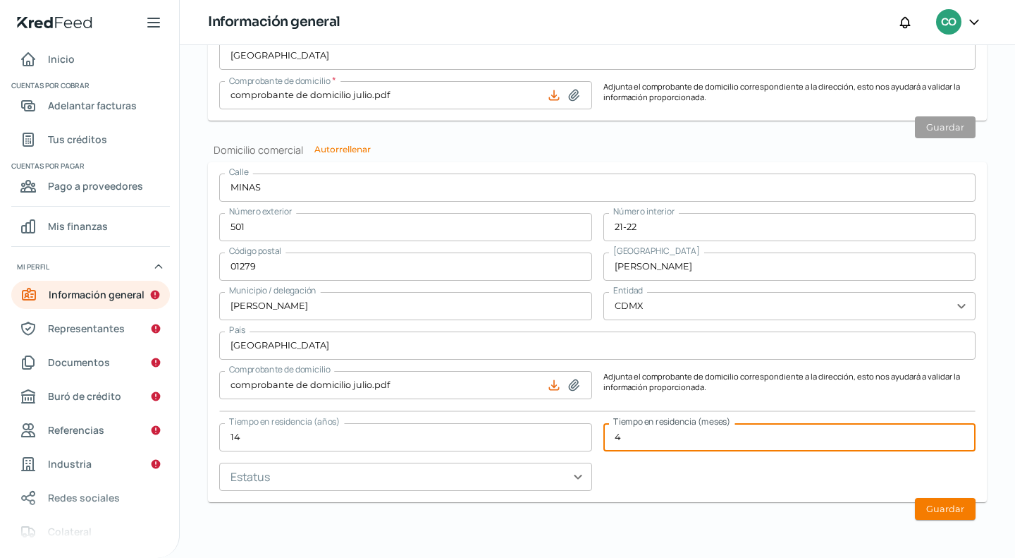
type input "4"
click at [671, 465] on div "[STREET_ADDRESS] DE BECERRA Municipio / delegación [PERSON_NAME] Entidad CDMX e…" at bounding box center [597, 331] width 756 height 317
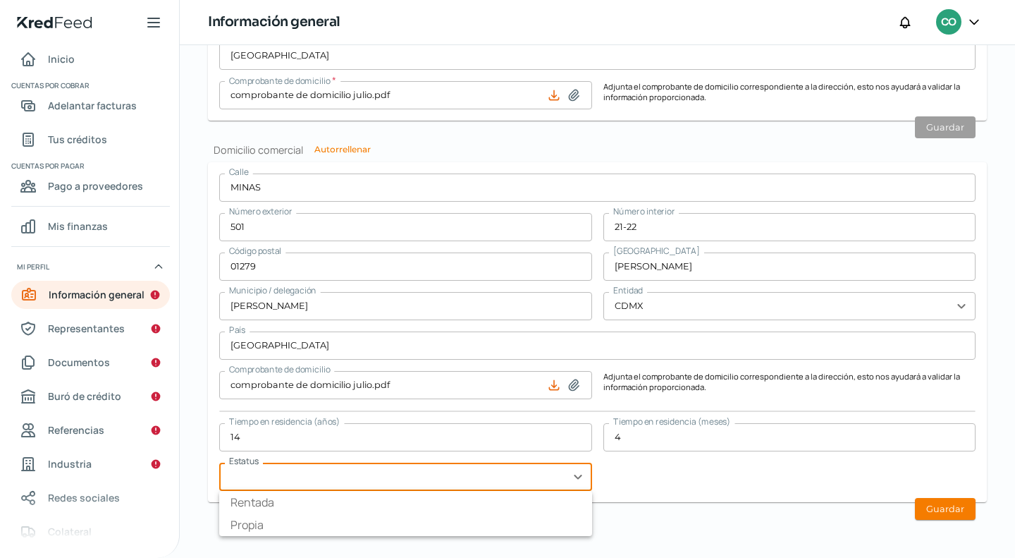
click at [570, 474] on input "text" at bounding box center [405, 476] width 373 height 28
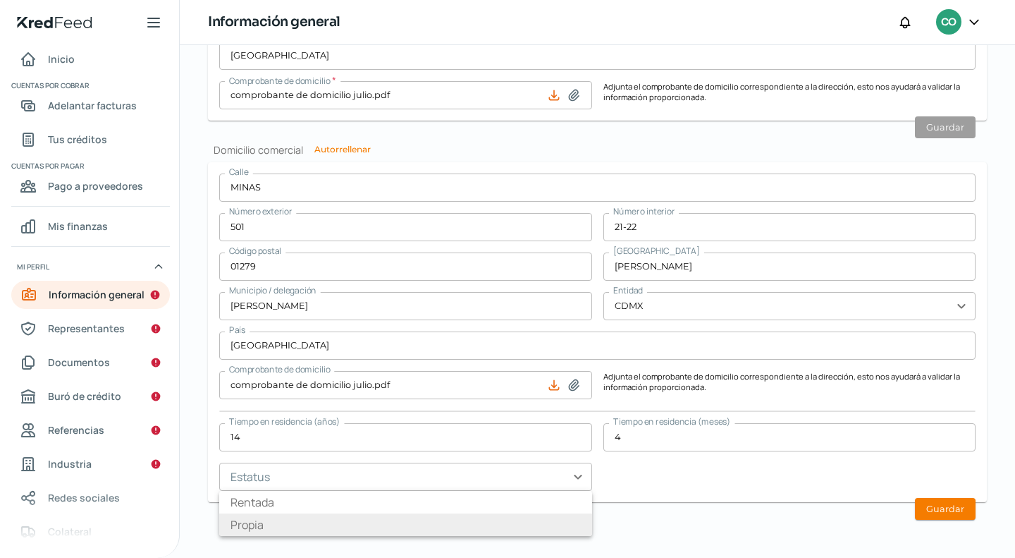
click at [371, 522] on li "Propia" at bounding box center [405, 524] width 373 height 23
type input "Propia"
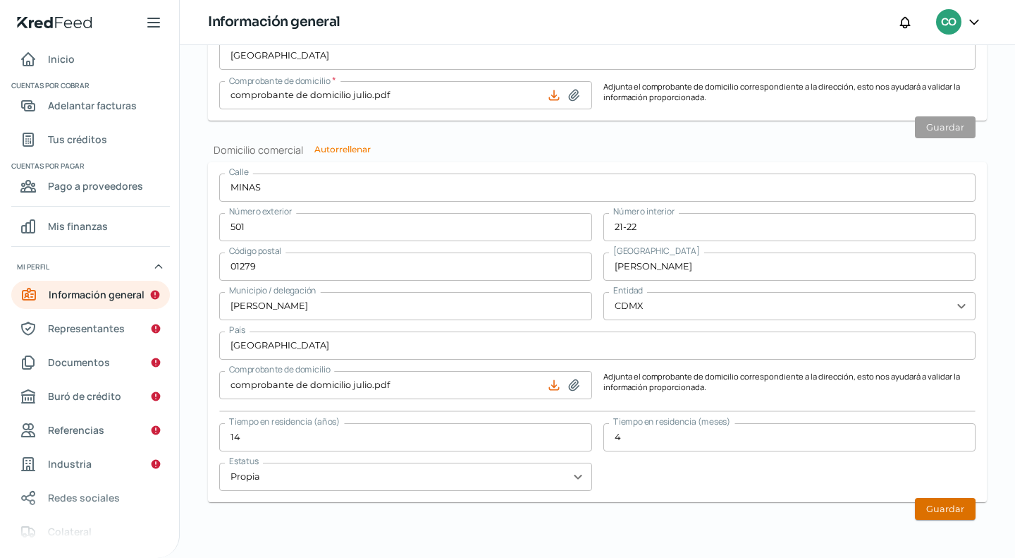
click at [937, 515] on button "Guardar" at bounding box center [945, 509] width 61 height 22
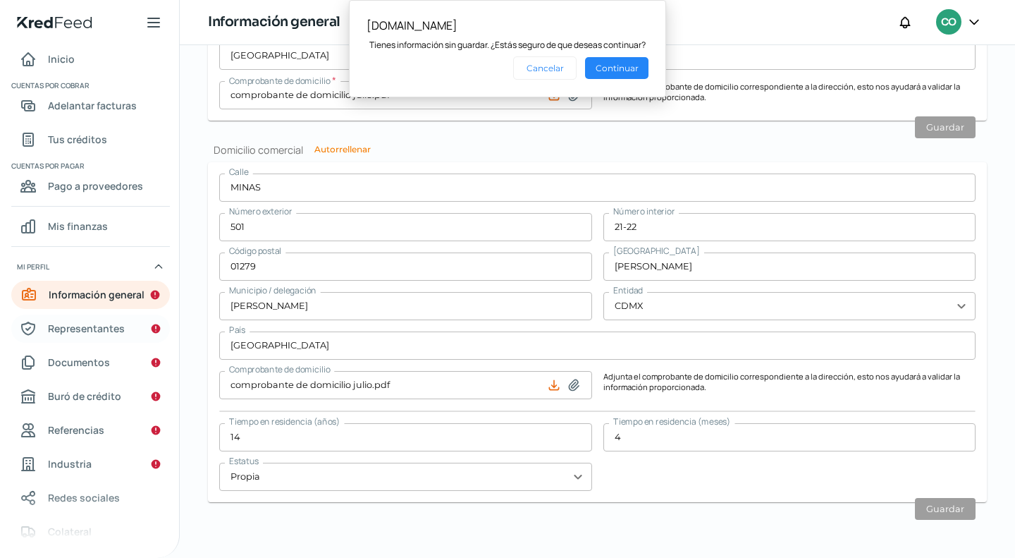
click at [122, 326] on span "Representantes" at bounding box center [86, 328] width 77 height 18
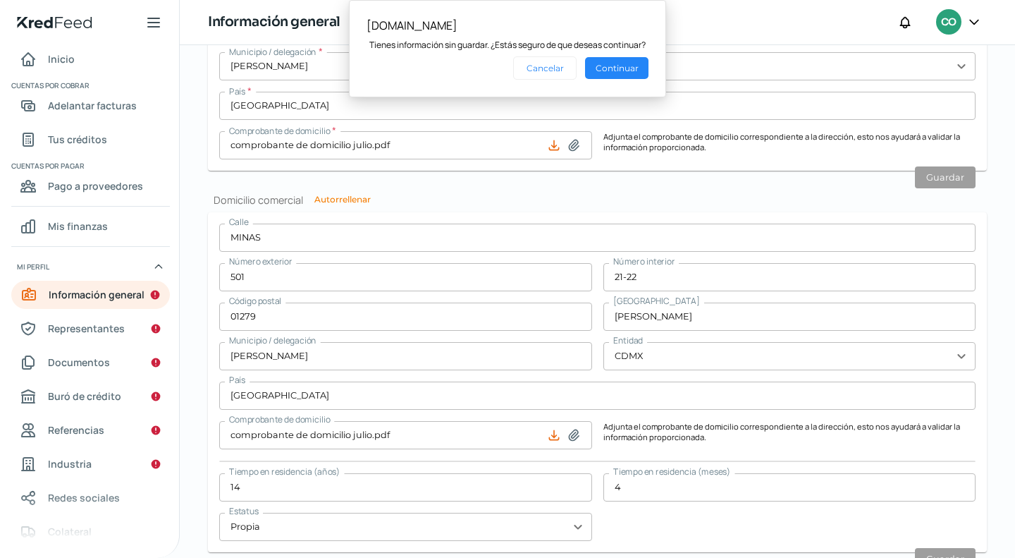
scroll to position [746, 0]
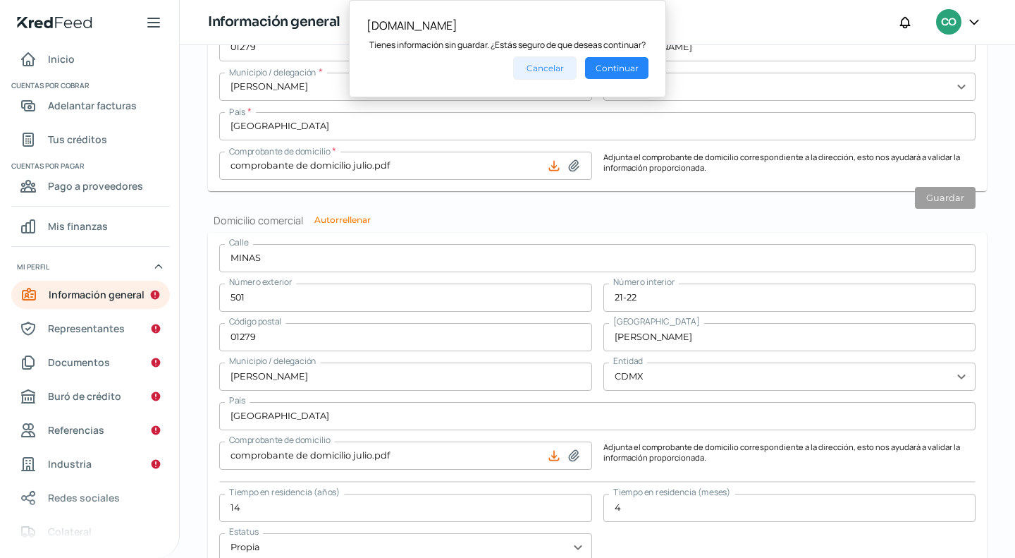
click at [540, 68] on button "Cancelar" at bounding box center [544, 67] width 63 height 23
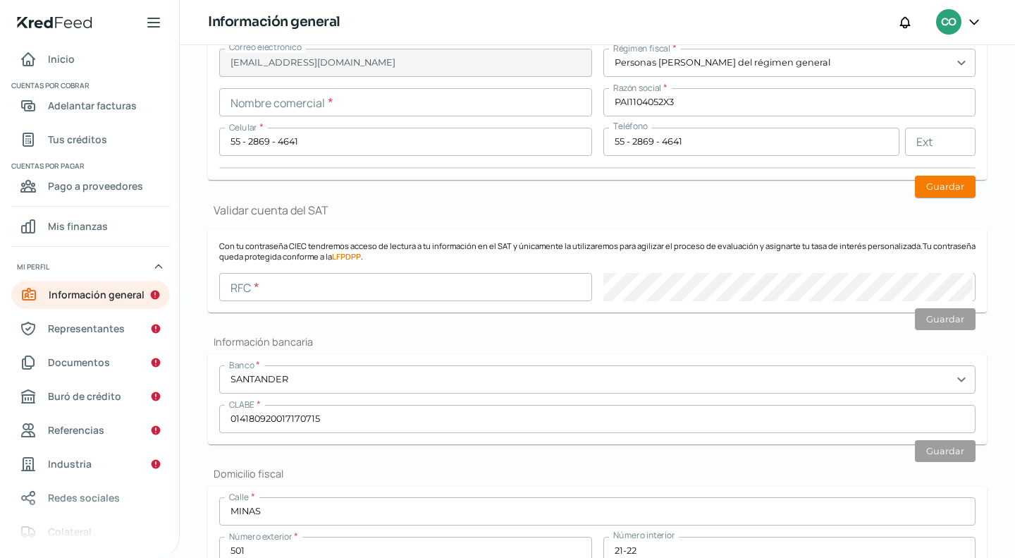
scroll to position [111, 0]
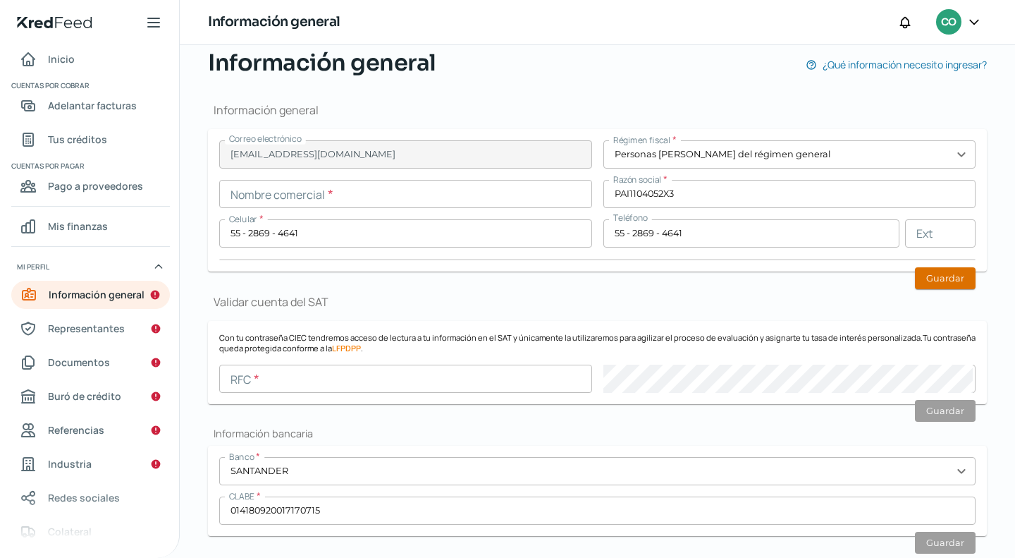
click at [942, 281] on button "Guardar" at bounding box center [945, 278] width 61 height 22
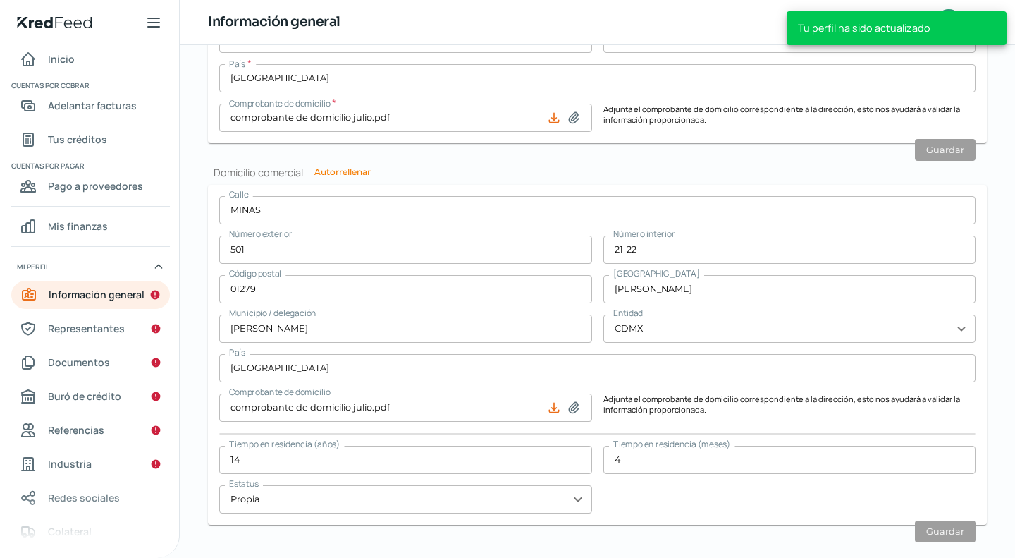
scroll to position [816, 0]
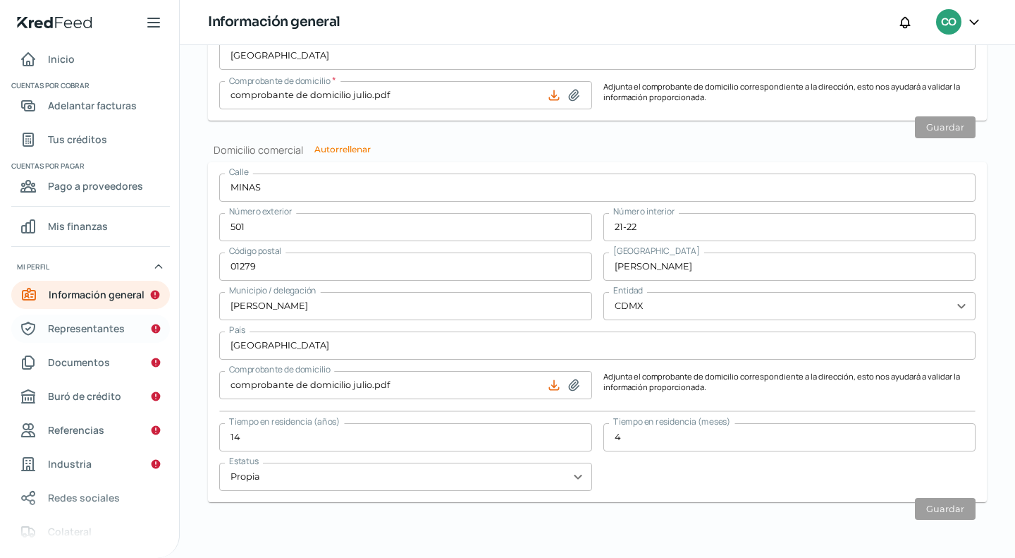
click at [94, 328] on span "Representantes" at bounding box center [86, 328] width 77 height 18
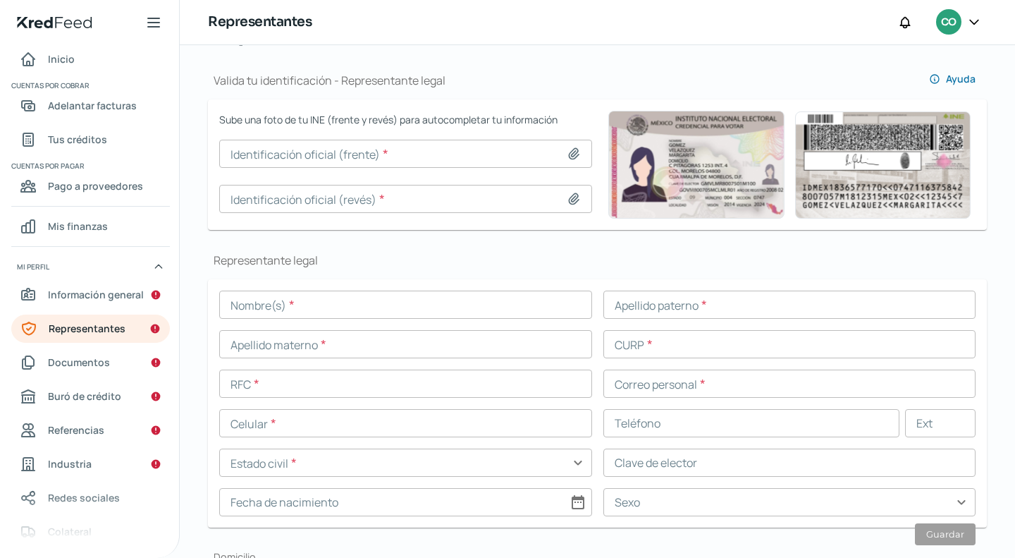
scroll to position [70, 0]
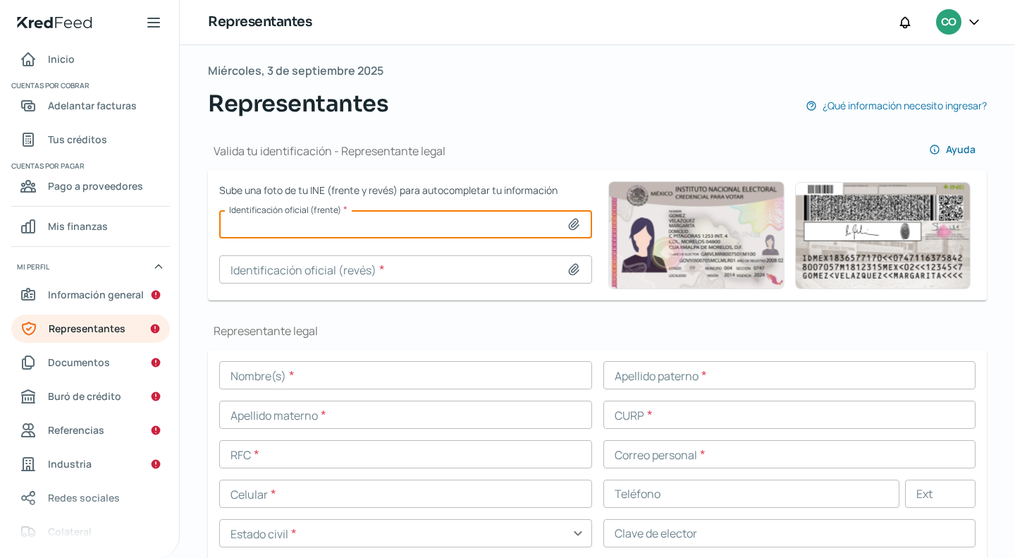
click at [531, 219] on input at bounding box center [405, 224] width 373 height 28
type input "C:\fakepath\INE AWT FRENTE.jpg"
type input "INE AWT FRENTE.jpg"
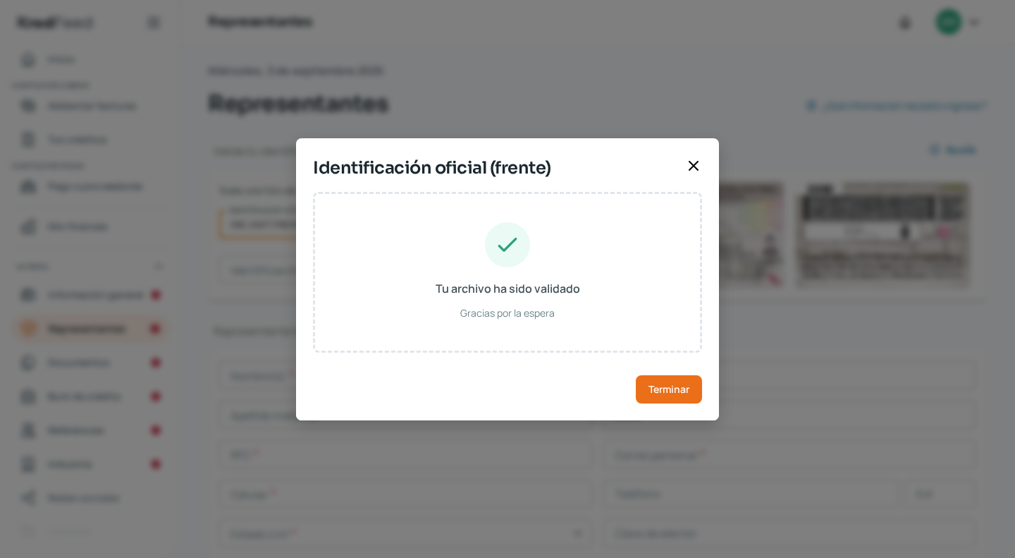
type input "[PERSON_NAME]"
type input "WITA860625HDFLJL08"
type input "WLTJAL86062509H800"
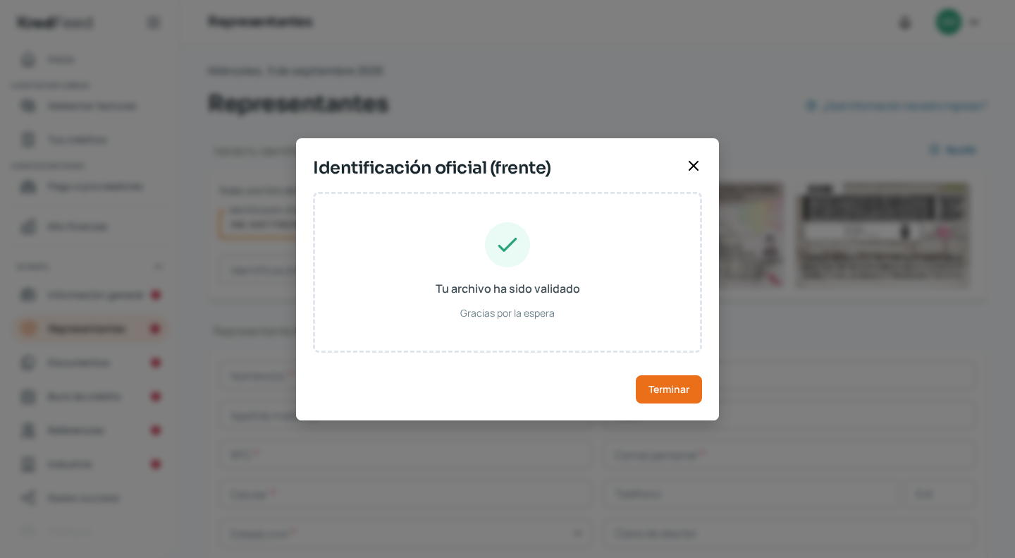
type input "[DATE]"
type input "Hombre"
click at [677, 393] on span "Terminar" at bounding box center [668, 389] width 41 height 10
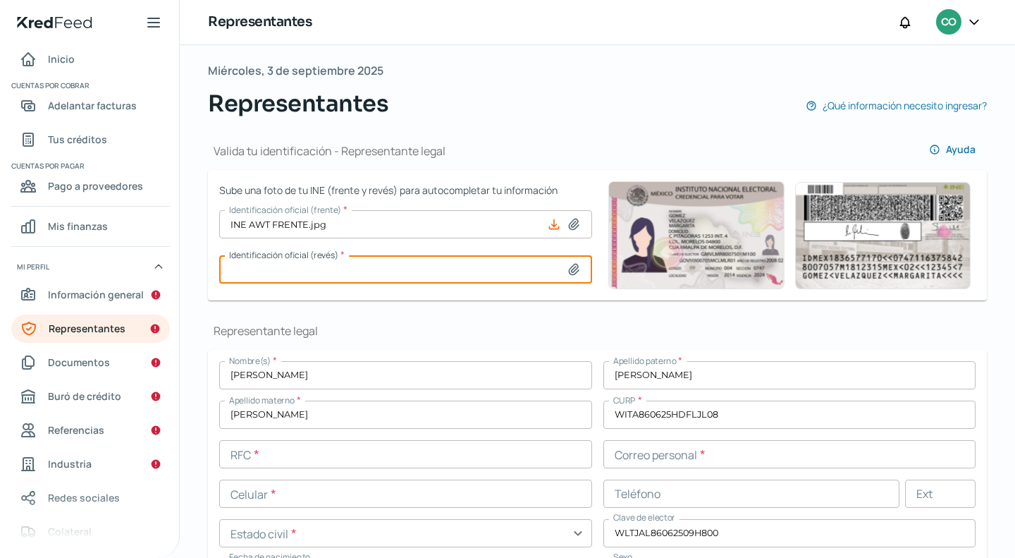
click at [548, 265] on input at bounding box center [405, 269] width 373 height 28
type input "C:\fakepath\INE AWT REVERSO.jpg"
type input "INE AWT REVERSO.jpg"
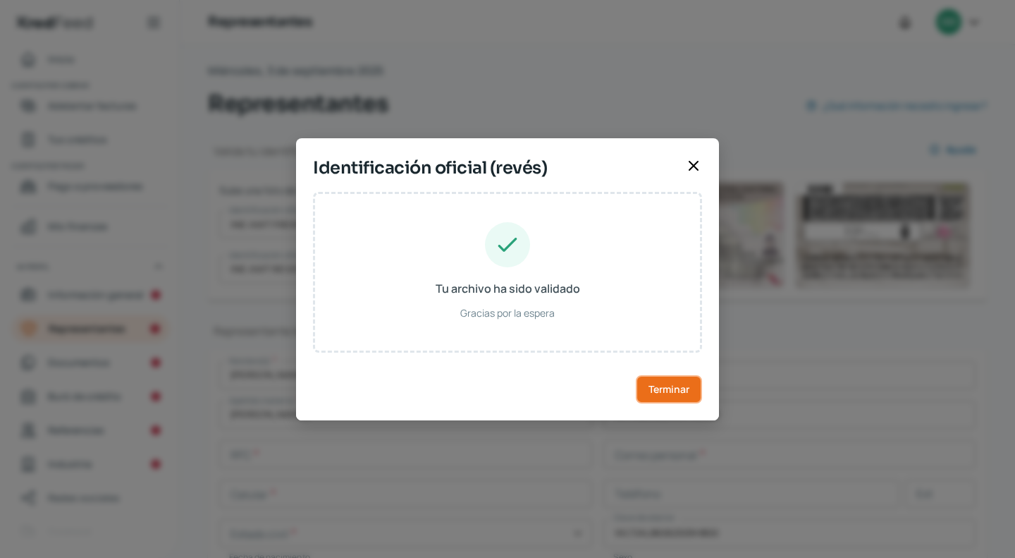
click at [667, 396] on button "Terminar" at bounding box center [669, 389] width 66 height 28
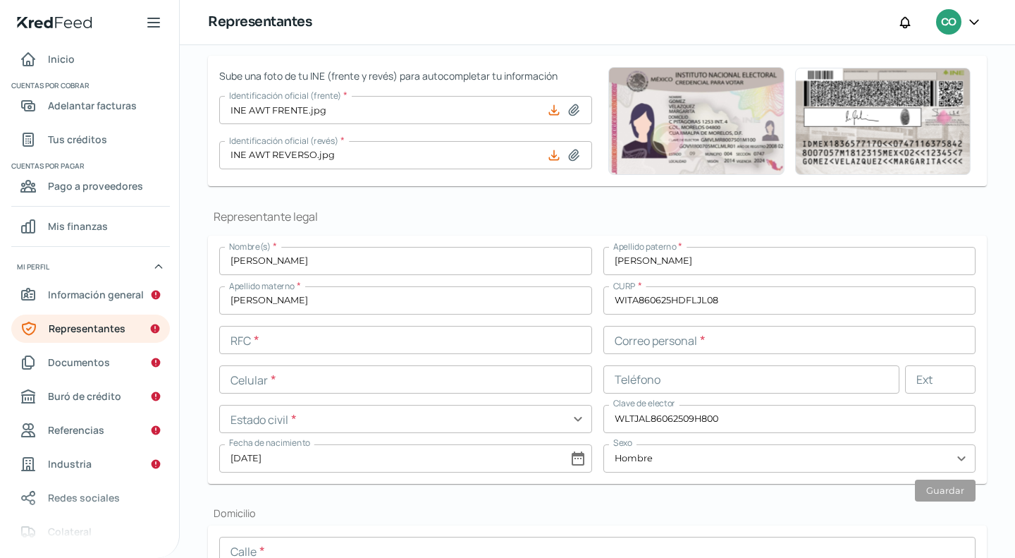
scroll to position [207, 0]
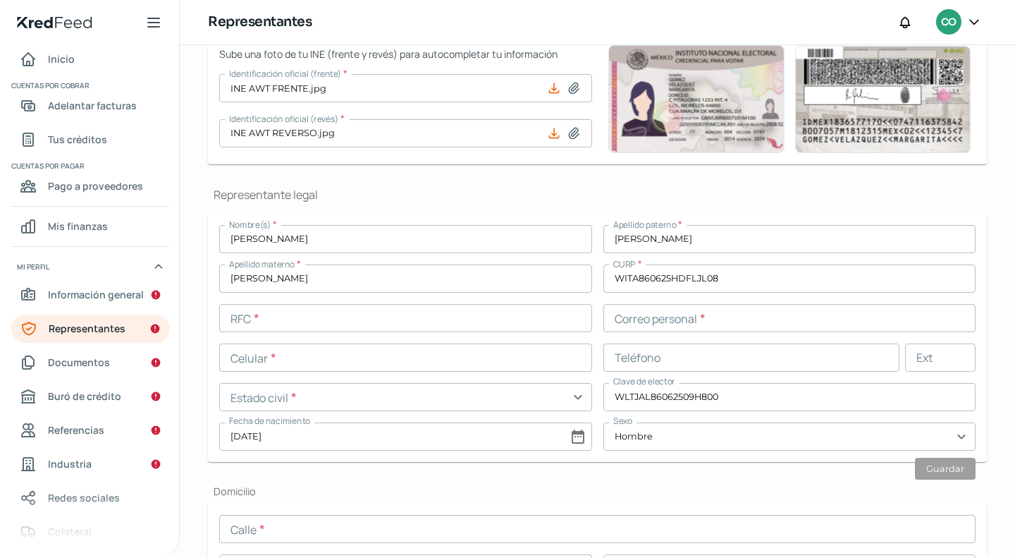
click at [438, 316] on input "text" at bounding box center [405, 318] width 373 height 28
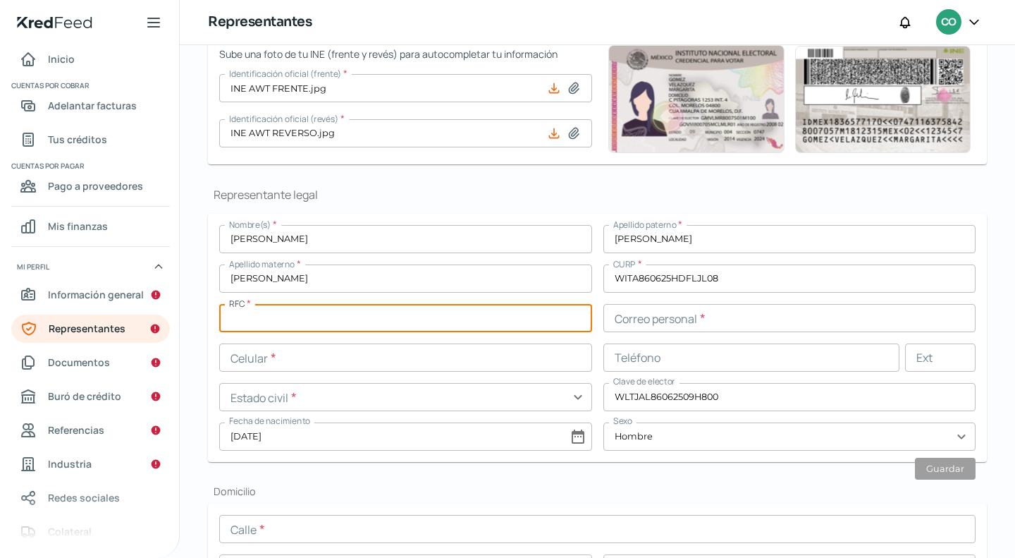
paste input "WITA8606257Y1"
type input "WITA8606257Y1"
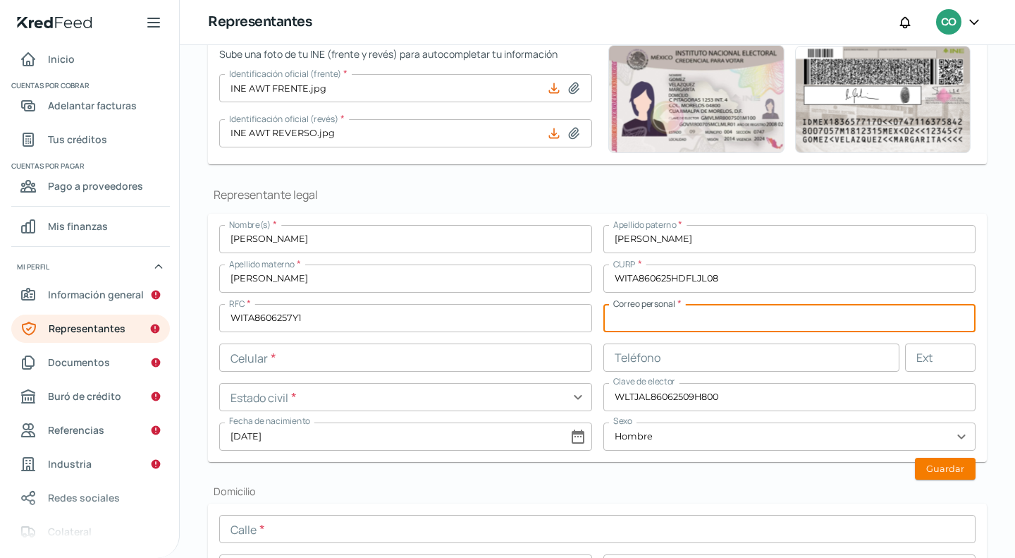
click at [682, 322] on input "text" at bounding box center [789, 318] width 373 height 28
paste input "[EMAIL_ADDRESS][DOMAIN_NAME]"
type input "[EMAIL_ADDRESS][DOMAIN_NAME]"
click at [453, 360] on input "text" at bounding box center [405, 357] width 373 height 28
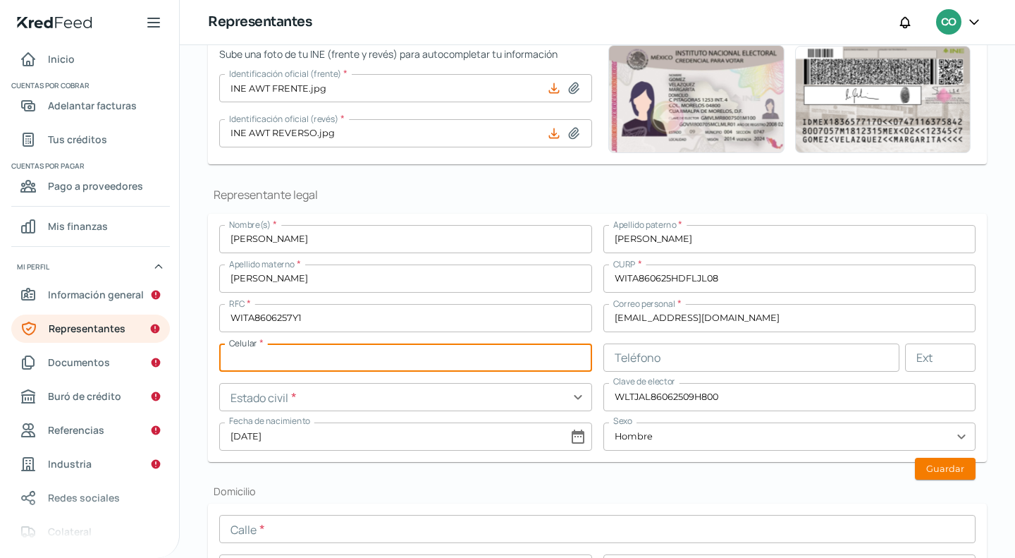
paste input "55 - 2869 - 4641"
type input "55 - 2869 - 4641"
click at [643, 359] on input "text" at bounding box center [751, 357] width 297 height 28
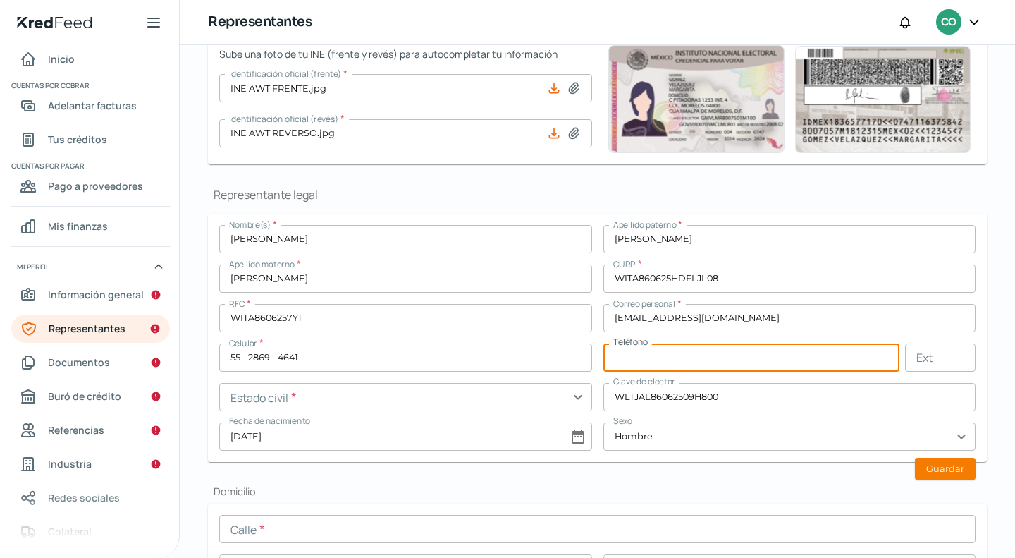
paste input "55 - 2869 - 4641"
type input "55 - 2869 - 4641"
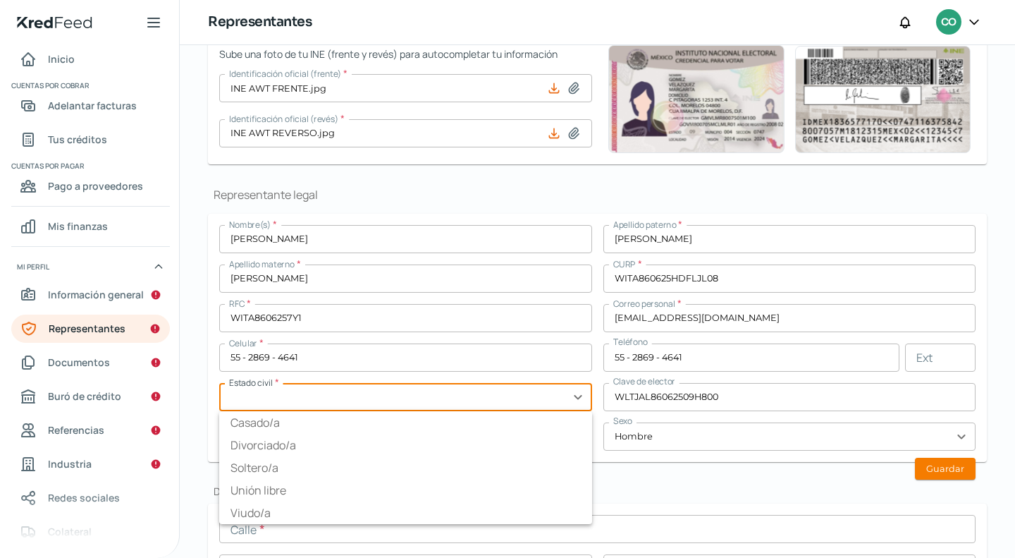
click at [421, 393] on input "text" at bounding box center [405, 397] width 373 height 28
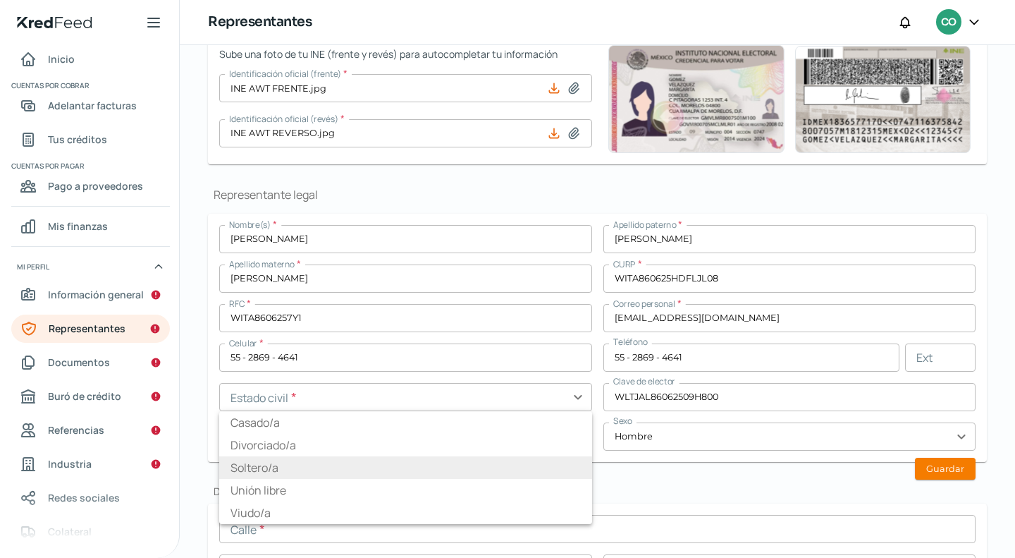
click at [266, 467] on li "Soltero/a" at bounding box center [405, 467] width 373 height 23
type input "Soltero/a"
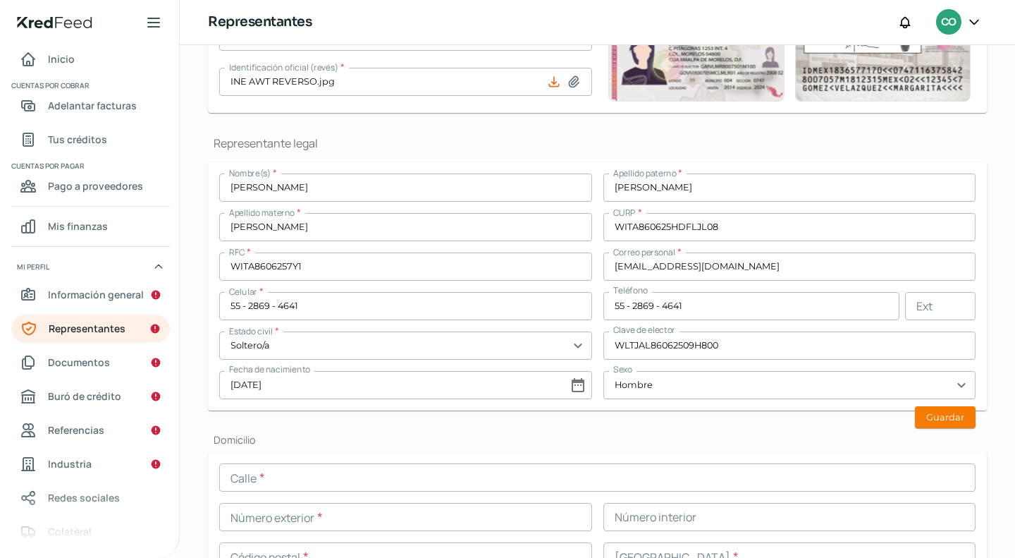
scroll to position [347, 0]
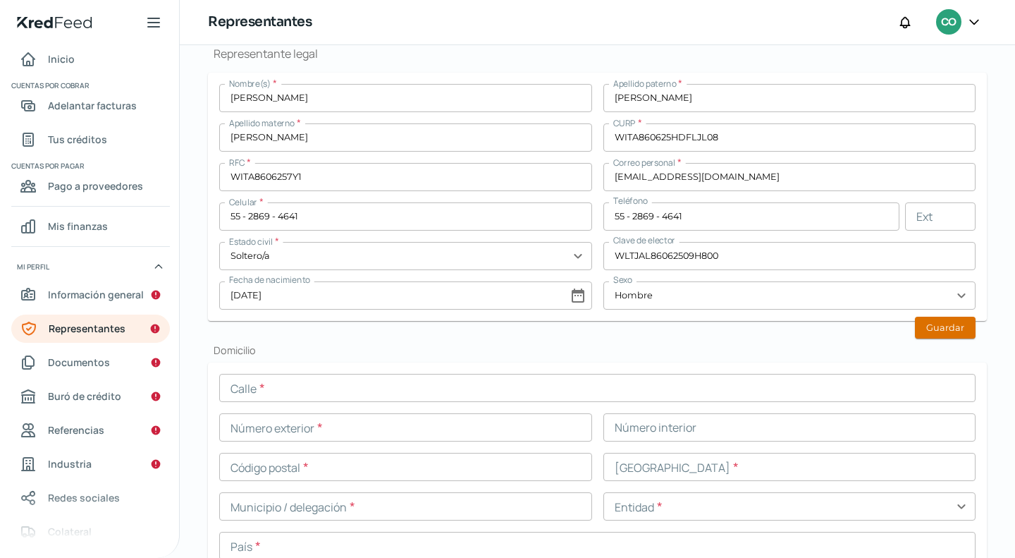
click at [940, 321] on button "Guardar" at bounding box center [945, 327] width 61 height 22
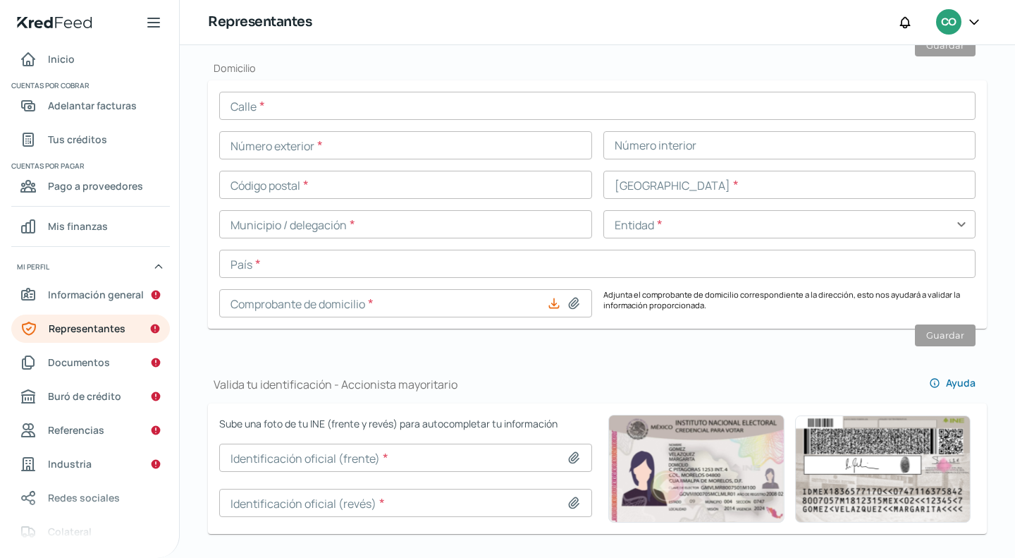
scroll to position [559, 0]
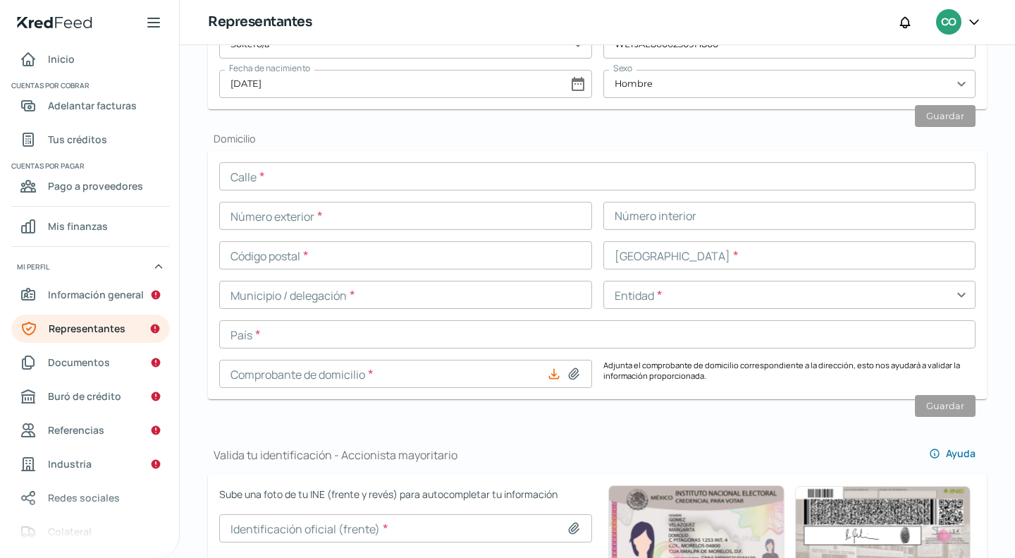
click at [316, 179] on input "text" at bounding box center [597, 176] width 756 height 28
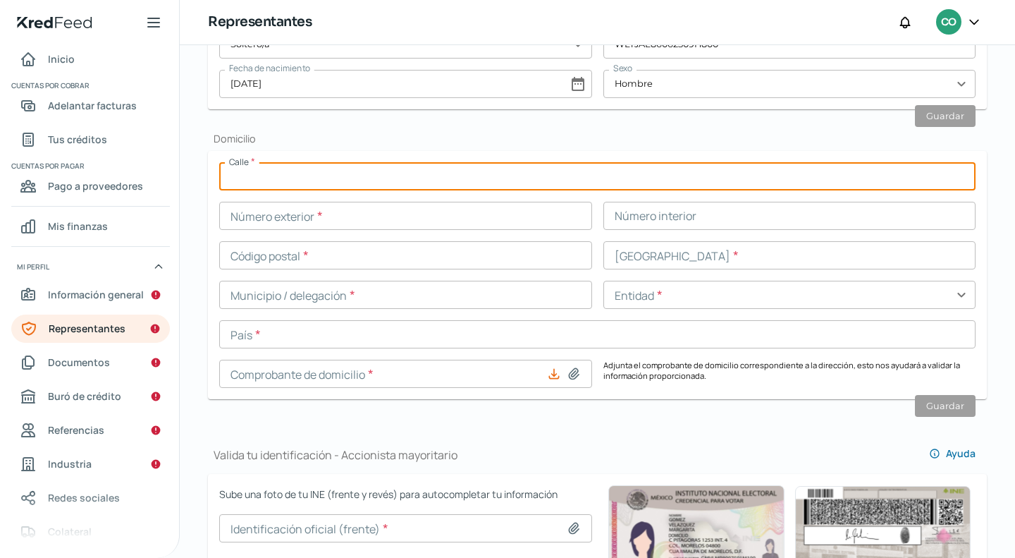
paste input "􀀣􀀁56􀀁􀀟2􀀁C􀀢B42􀀡2"
type input "􀀣"
click at [261, 177] on input "[GEOGRAPHIC_DATA]" at bounding box center [597, 176] width 756 height 28
type input "P DE LA TOSCANA"
click at [316, 217] on input "text" at bounding box center [405, 216] width 373 height 28
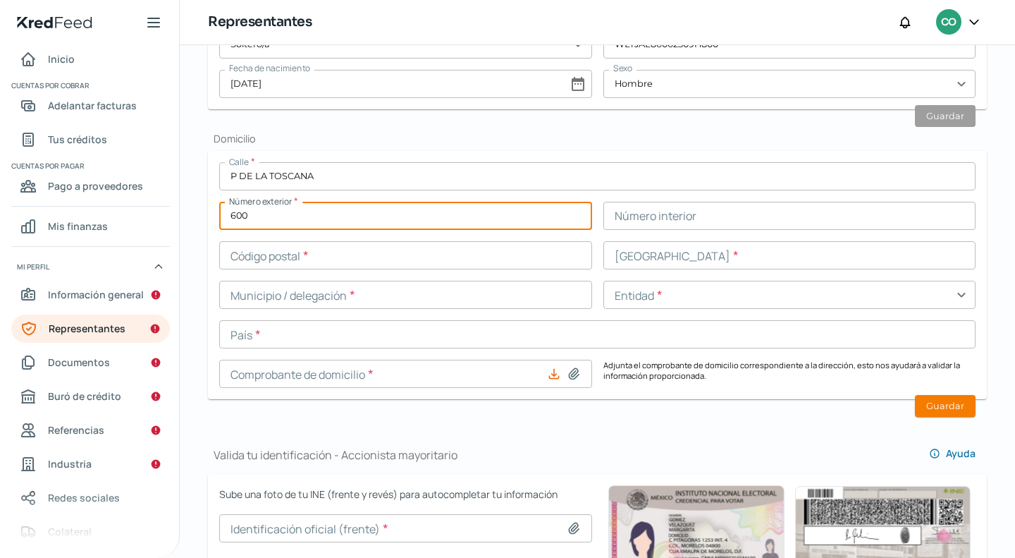
type input "600"
click at [637, 210] on input "text" at bounding box center [789, 216] width 373 height 28
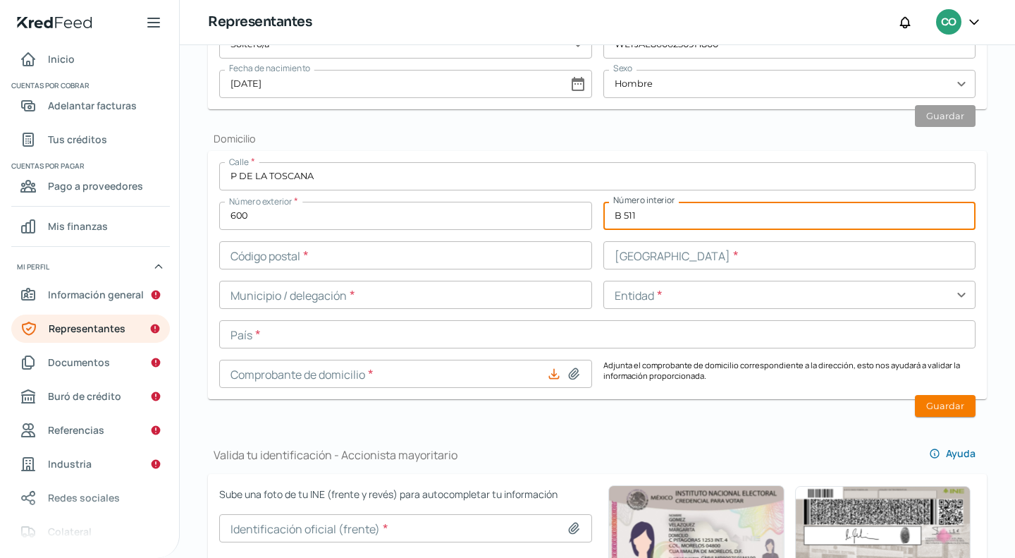
type input "B 511"
click at [304, 259] on input "text" at bounding box center [405, 255] width 373 height 28
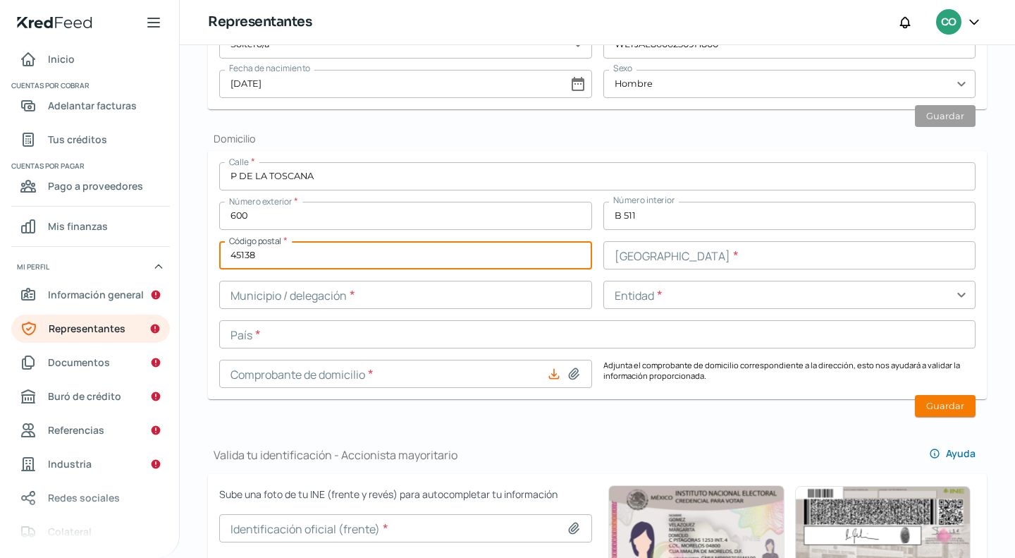
type input "45138"
click at [644, 259] on input "text" at bounding box center [789, 255] width 373 height 28
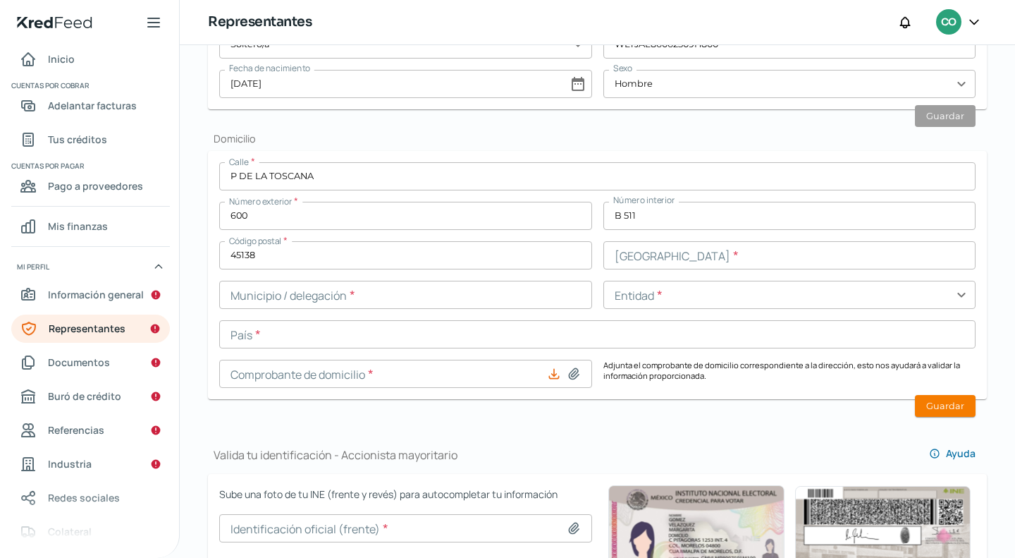
click at [631, 265] on input "text" at bounding box center [789, 255] width 373 height 28
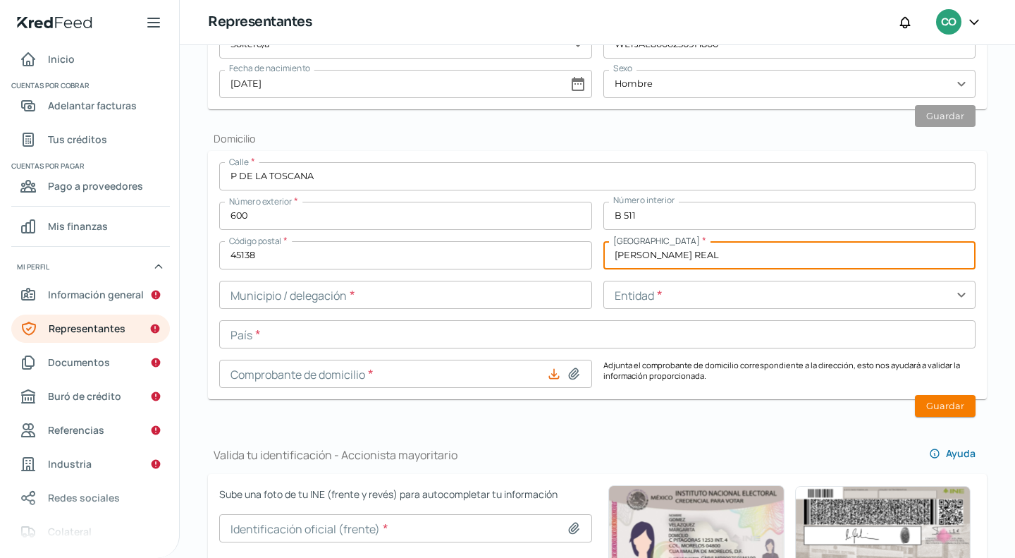
type input "[PERSON_NAME] REAL"
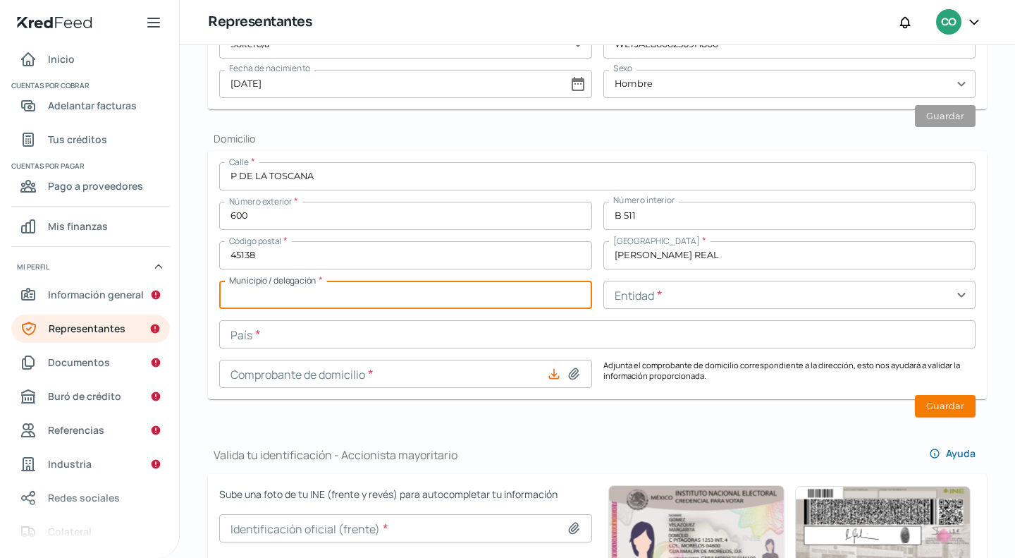
click at [481, 302] on input "text" at bounding box center [405, 295] width 373 height 28
type input "ZAPOPAN"
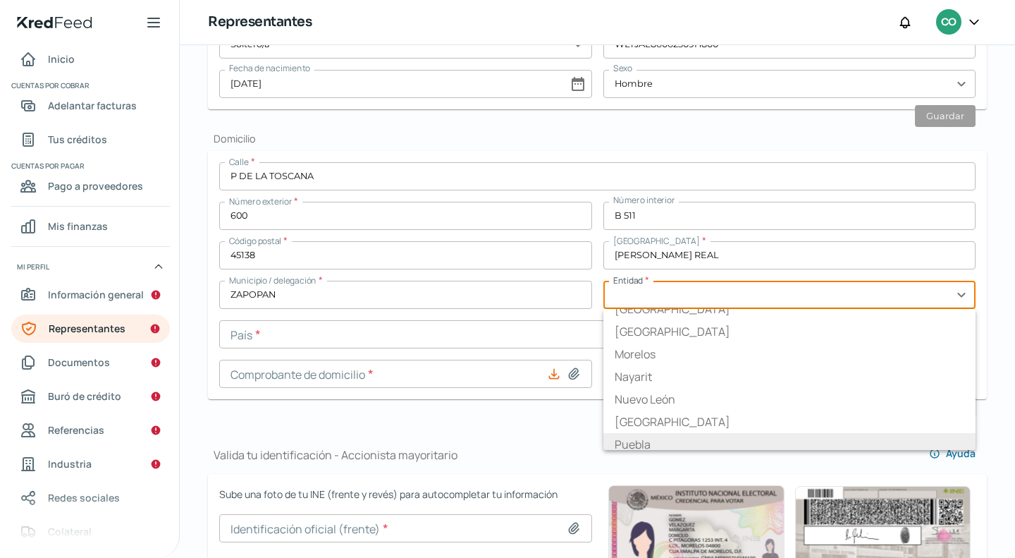
scroll to position [299, 0]
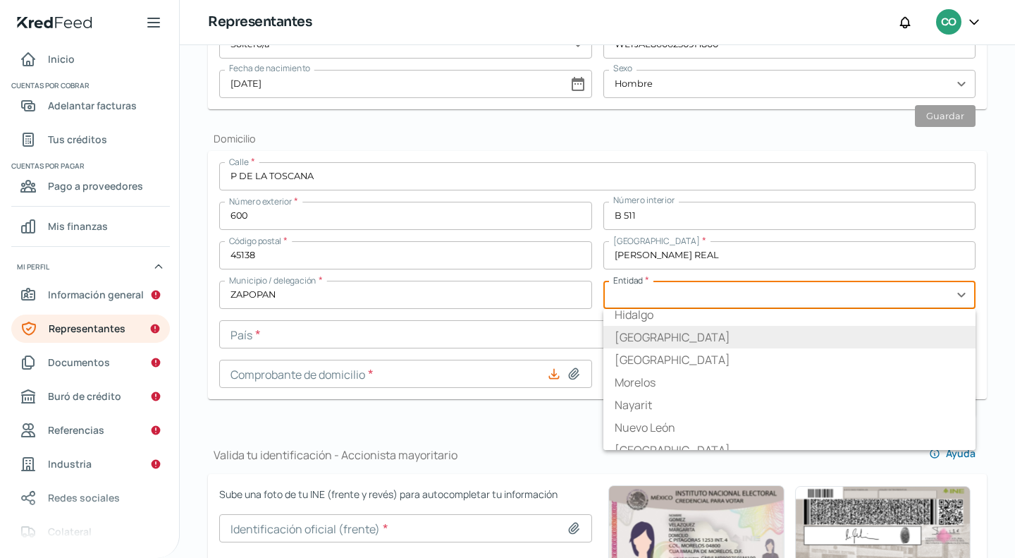
click at [663, 326] on li "[GEOGRAPHIC_DATA]" at bounding box center [789, 337] width 373 height 23
type input "[GEOGRAPHIC_DATA]"
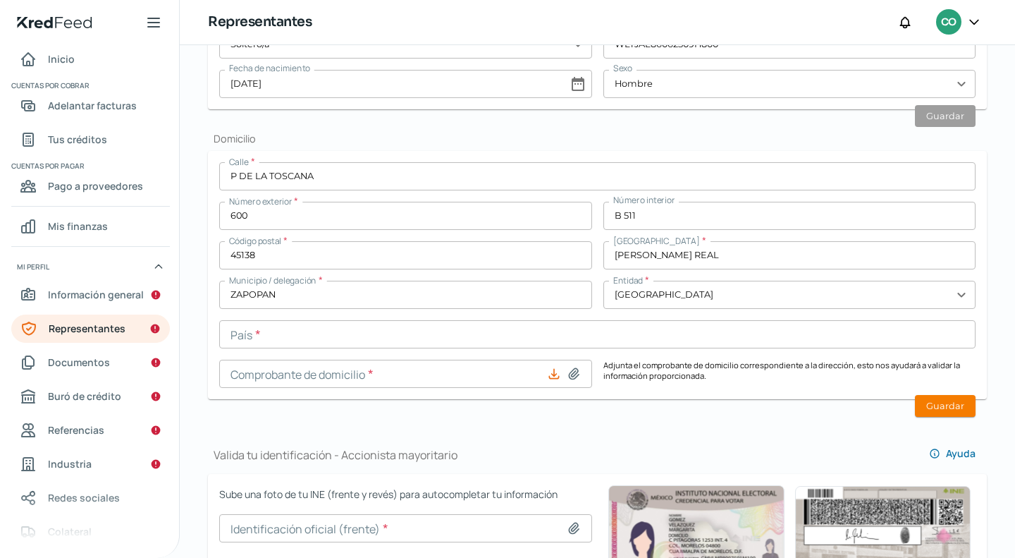
click at [541, 340] on input "text" at bounding box center [597, 334] width 756 height 28
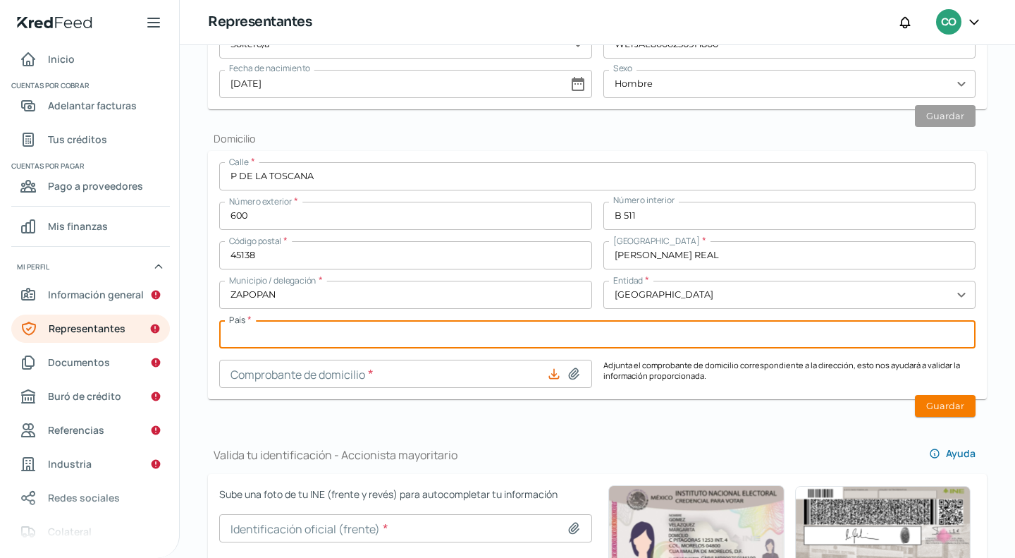
type input "[GEOGRAPHIC_DATA]"
click at [571, 369] on icon at bounding box center [574, 374] width 14 height 14
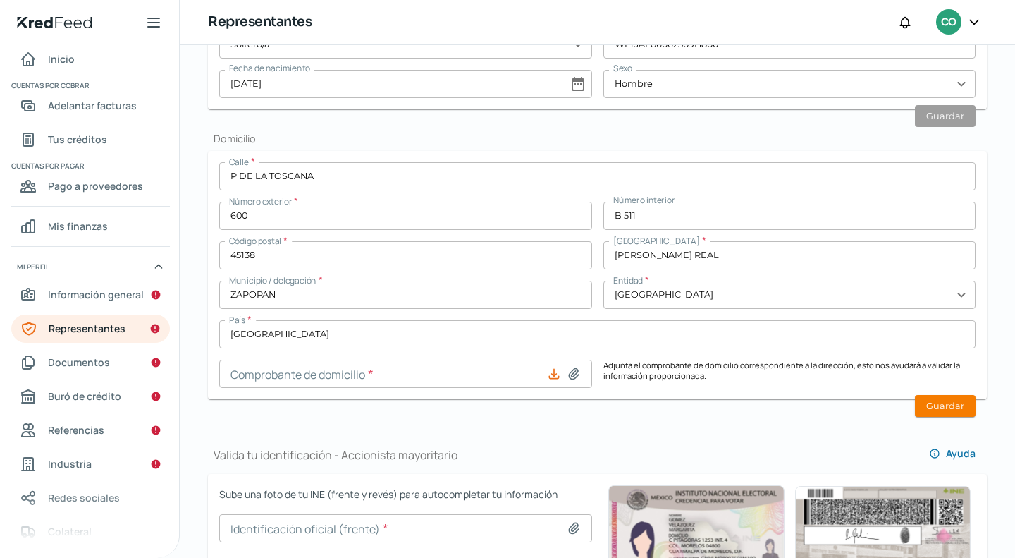
type input "C:\fakepath\dom [PERSON_NAME][DATE].pdf"
type input "[PERSON_NAME][DATE].pdf"
click at [577, 370] on icon at bounding box center [574, 374] width 14 height 14
click at [925, 404] on button "Guardar" at bounding box center [945, 406] width 61 height 22
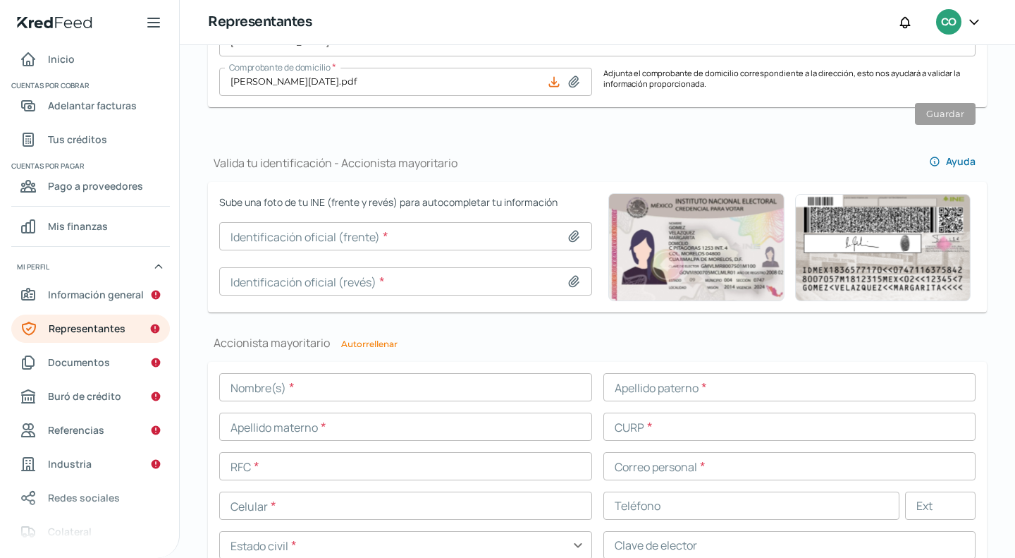
scroll to position [841, 0]
